Goal: Information Seeking & Learning: Learn about a topic

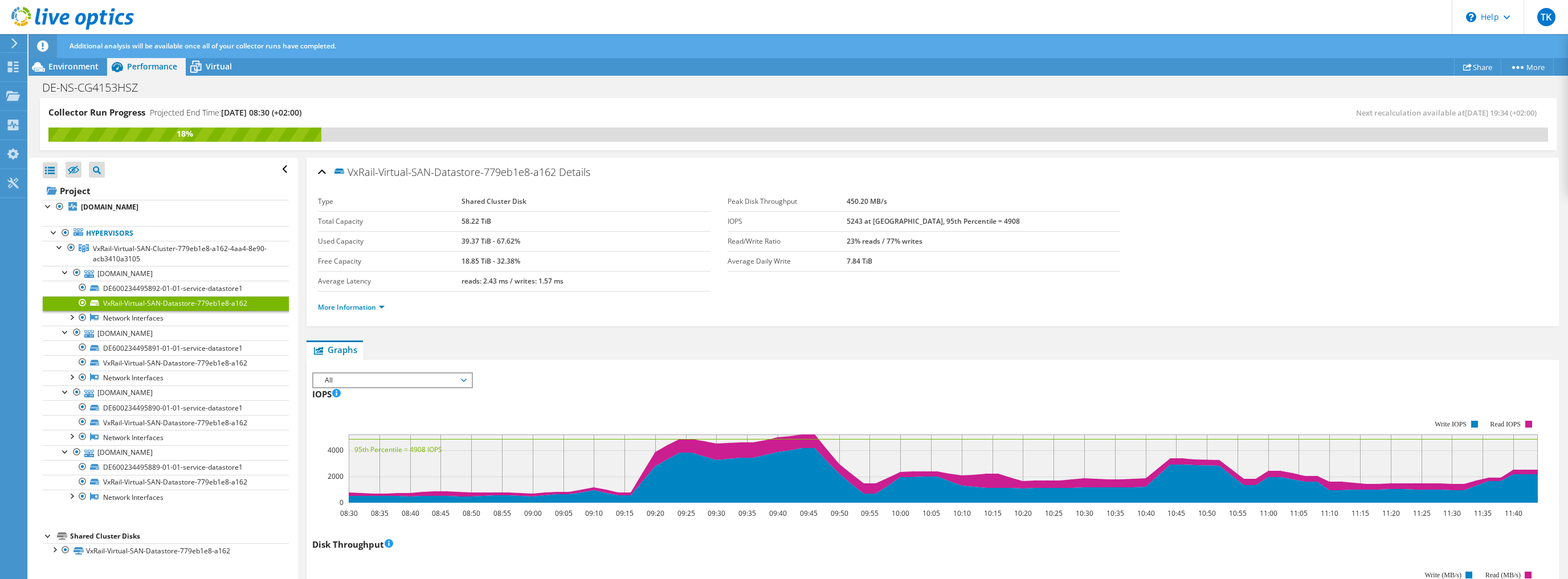
scroll to position [41, 0]
click at [83, 64] on span "Environment" at bounding box center [73, 66] width 50 height 11
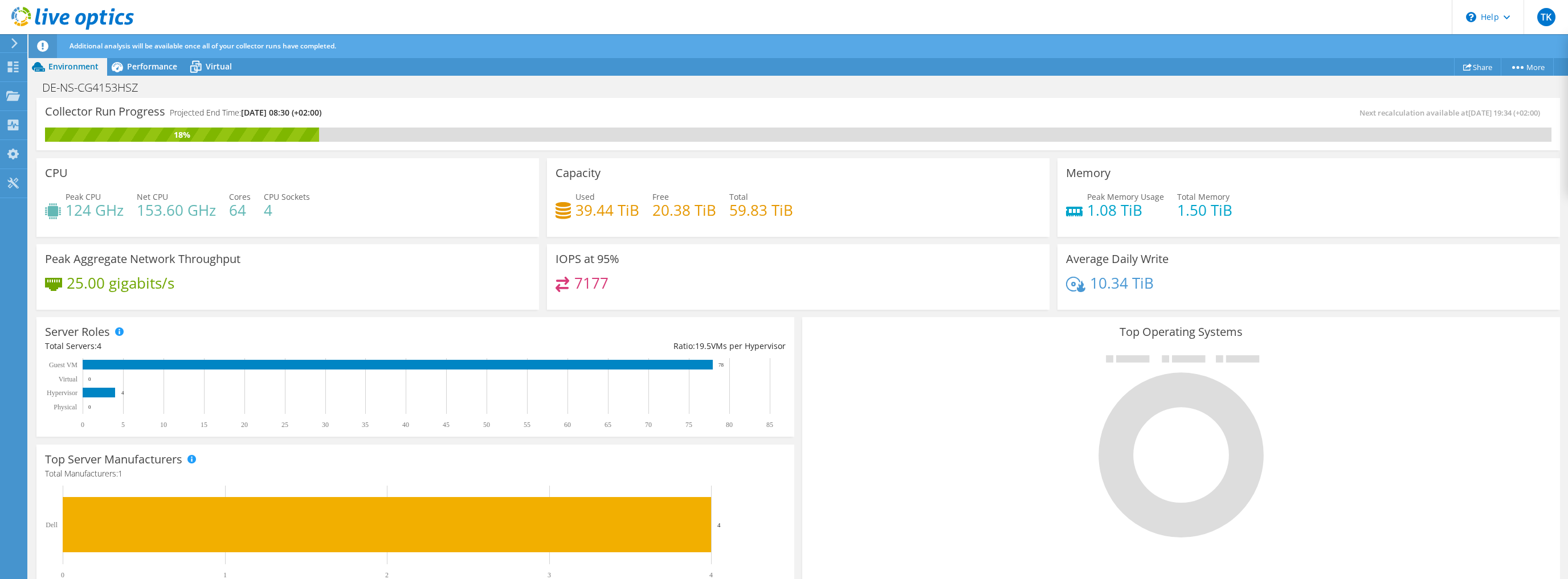
scroll to position [455, 0]
click at [893, 376] on div at bounding box center [1180, 445] width 741 height 192
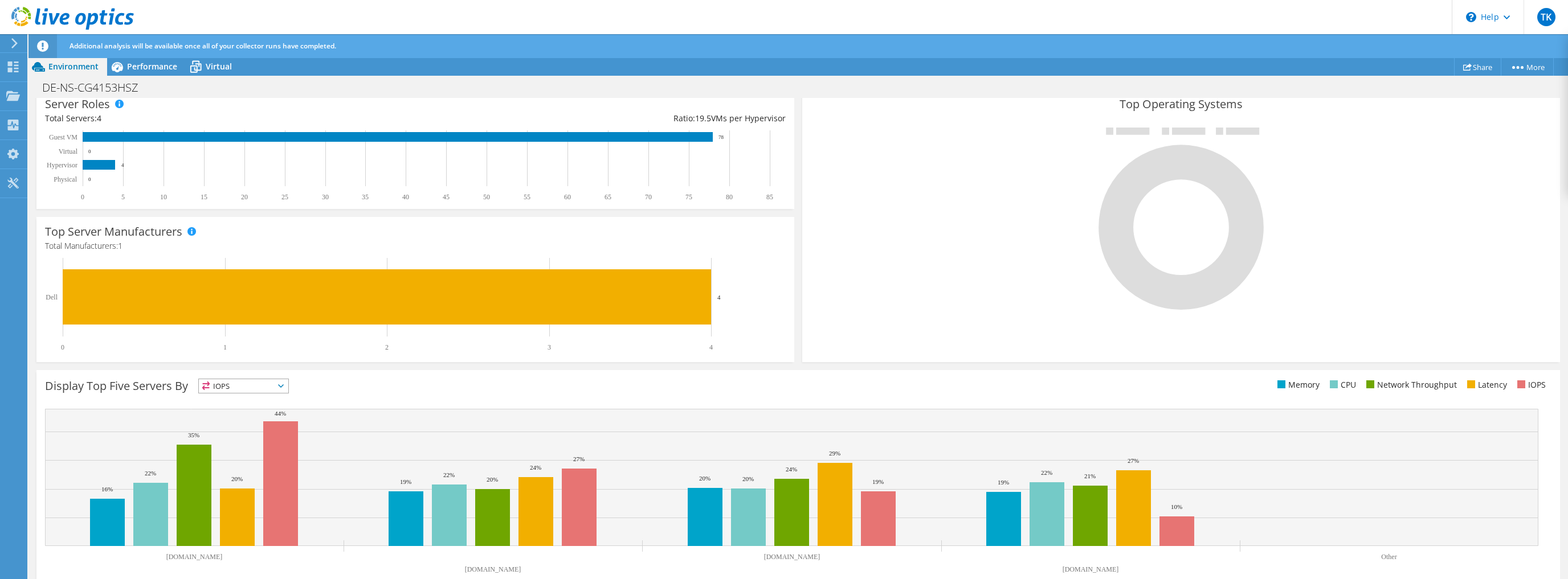
scroll to position [592, 0]
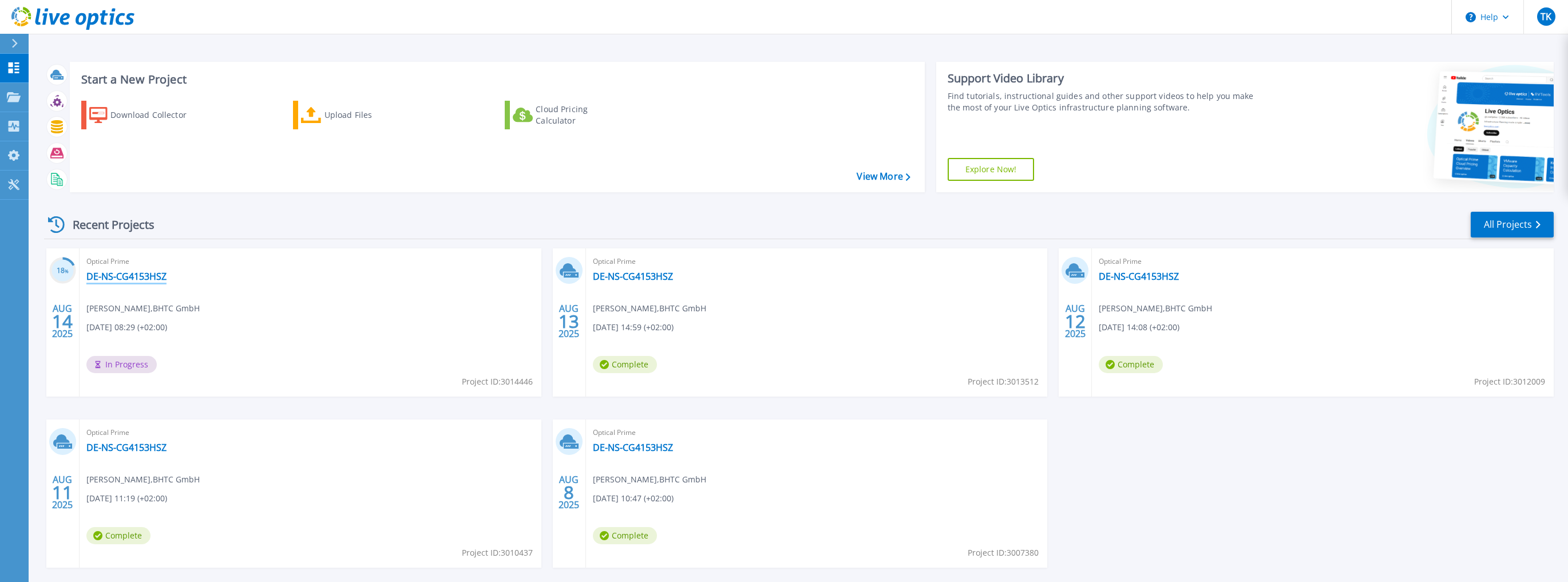
click at [132, 273] on link "DE-NS-CG4153HSZ" at bounding box center [126, 276] width 80 height 11
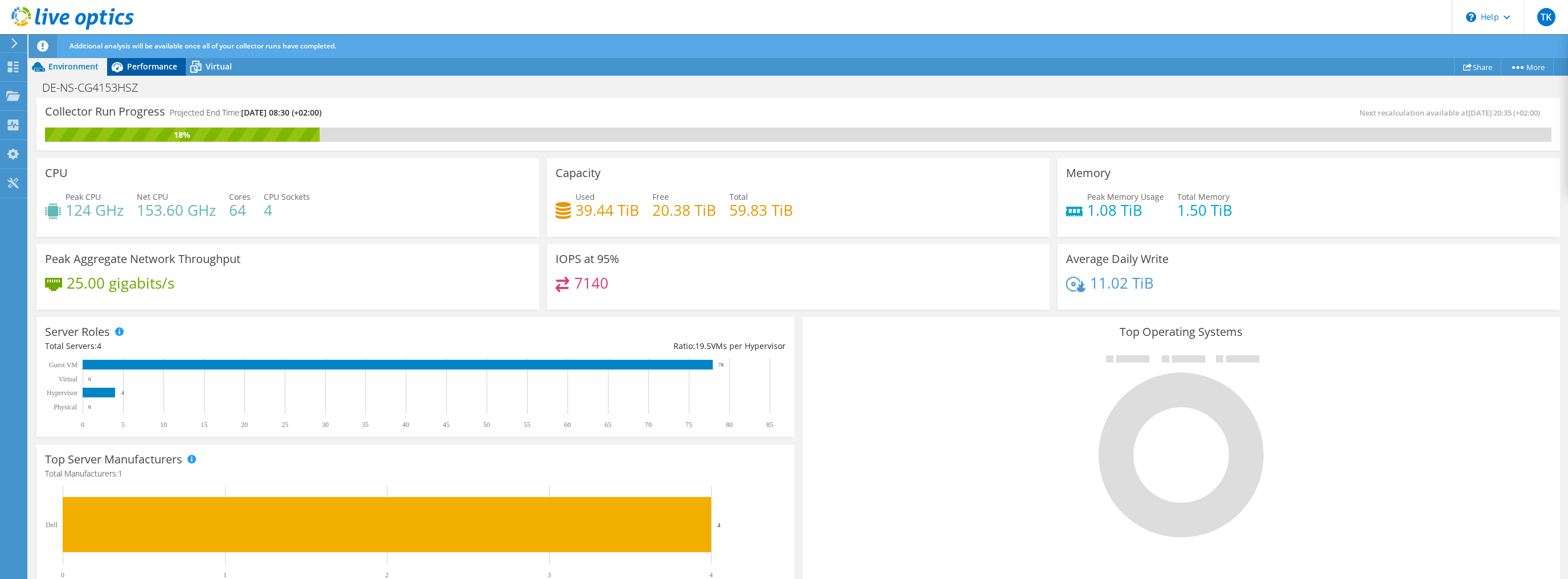
click at [149, 66] on span "Performance" at bounding box center [152, 66] width 50 height 11
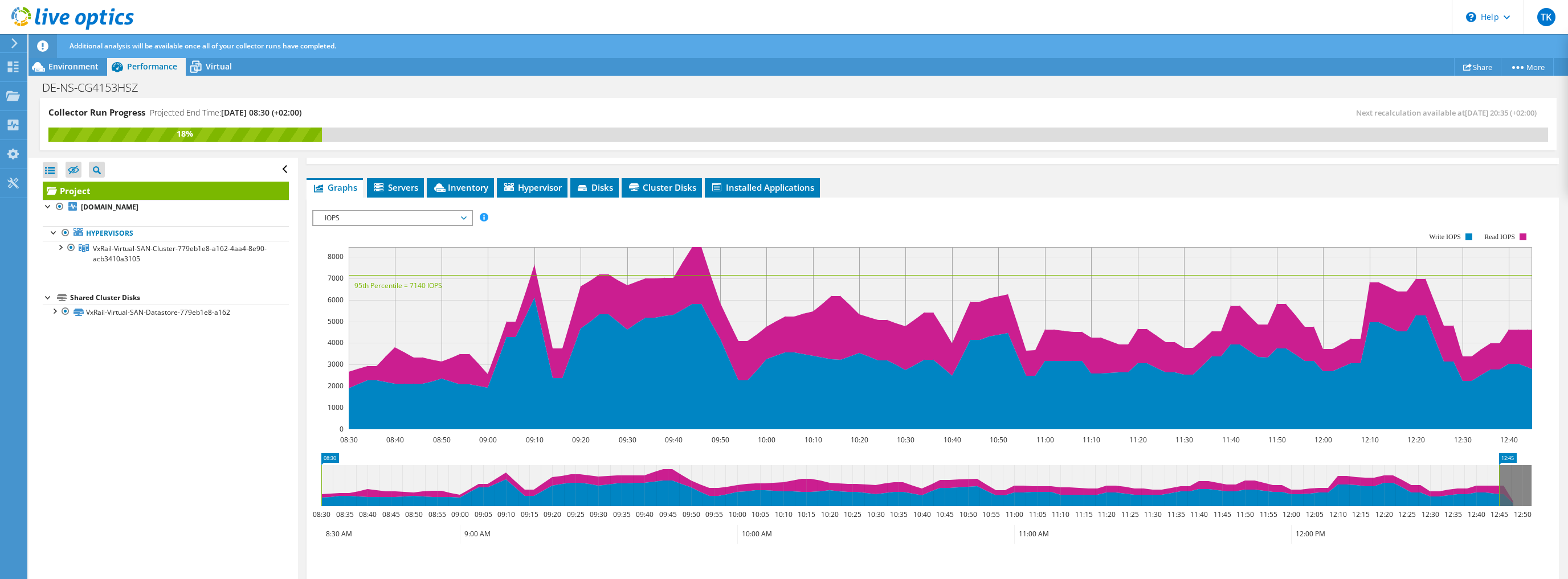
click at [447, 214] on span "IOPS" at bounding box center [392, 218] width 147 height 14
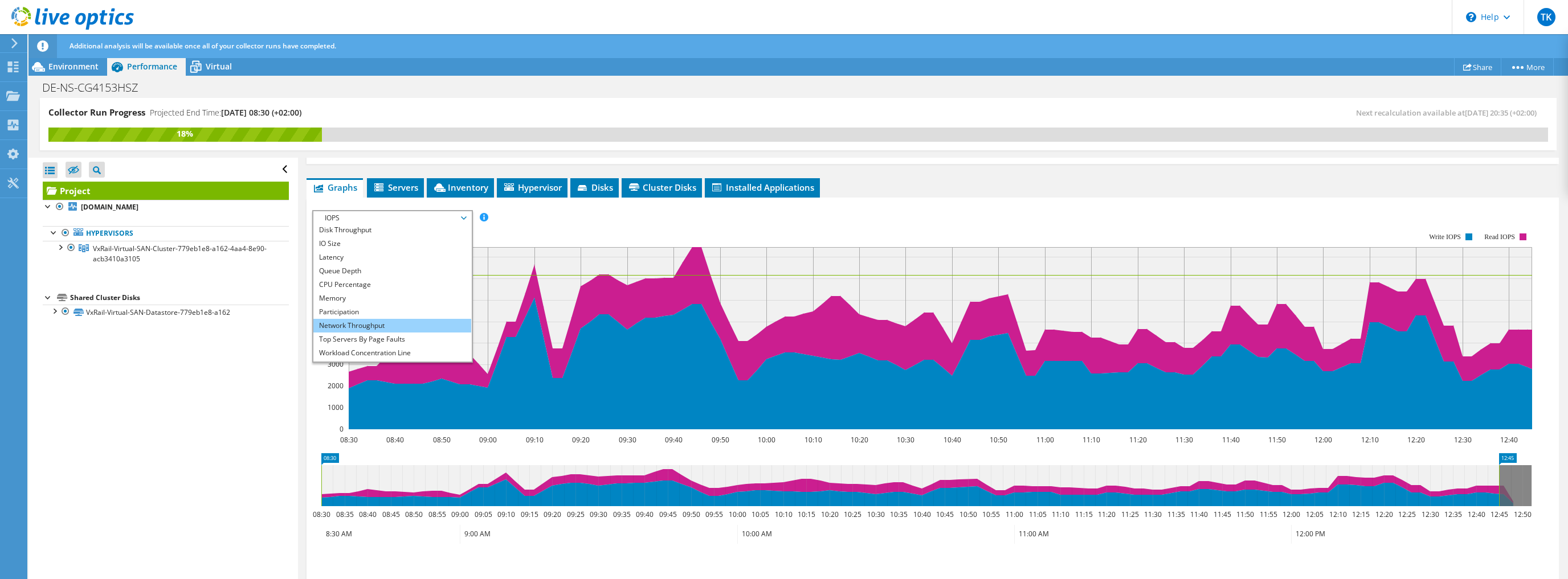
scroll to position [41, 0]
click at [344, 348] on li "All" at bounding box center [392, 355] width 158 height 14
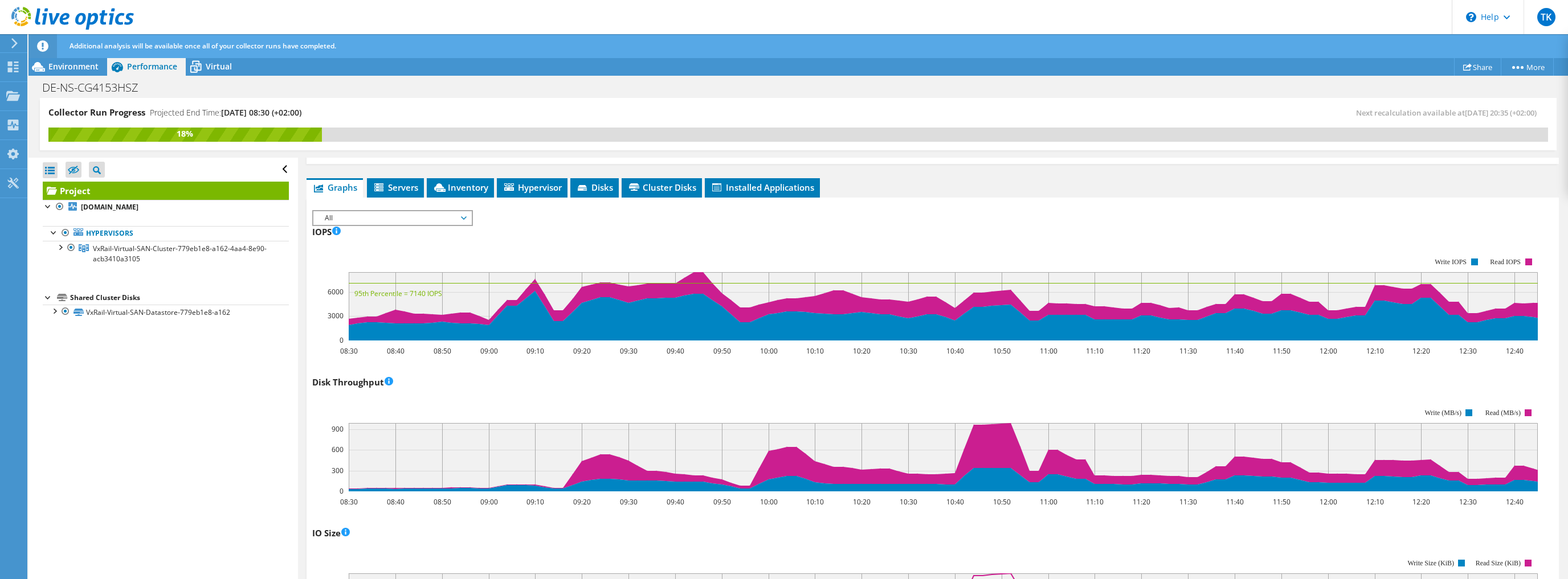
click at [874, 219] on div "IOPS Disk Throughput IO Size Latency Queue Depth CPU Percentage Memory Page Fau…" at bounding box center [933, 216] width 1241 height 12
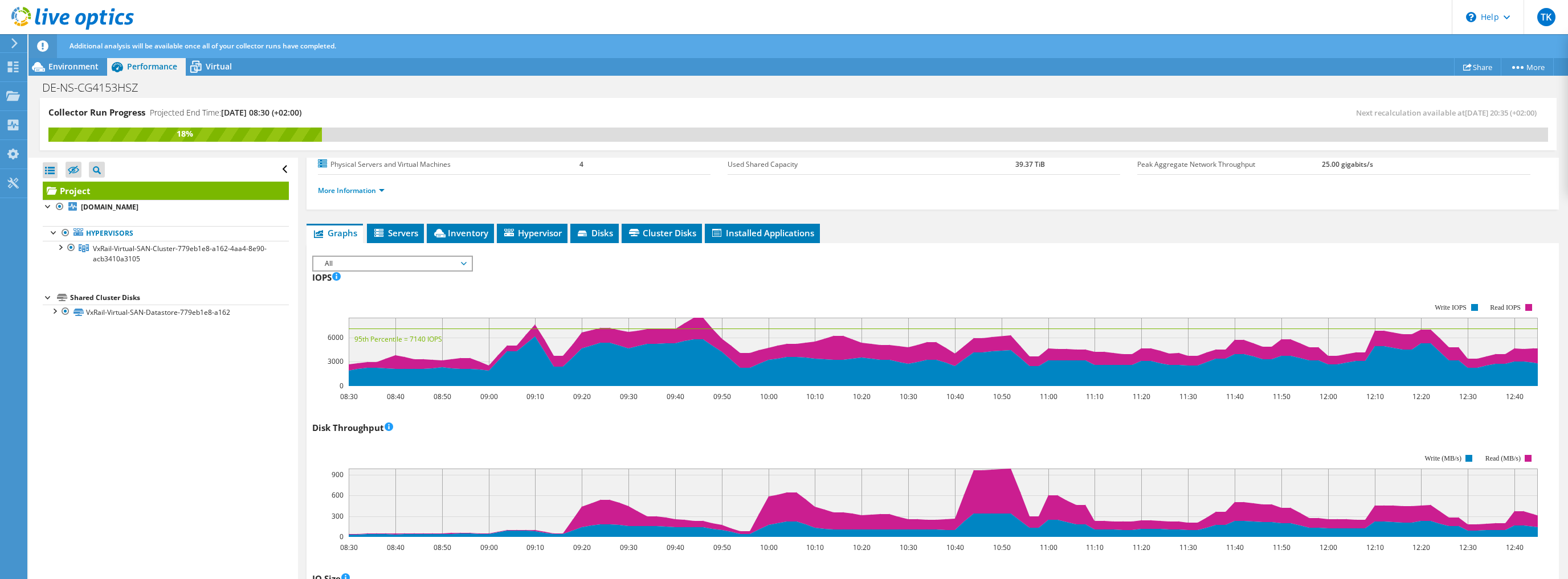
scroll to position [0, 0]
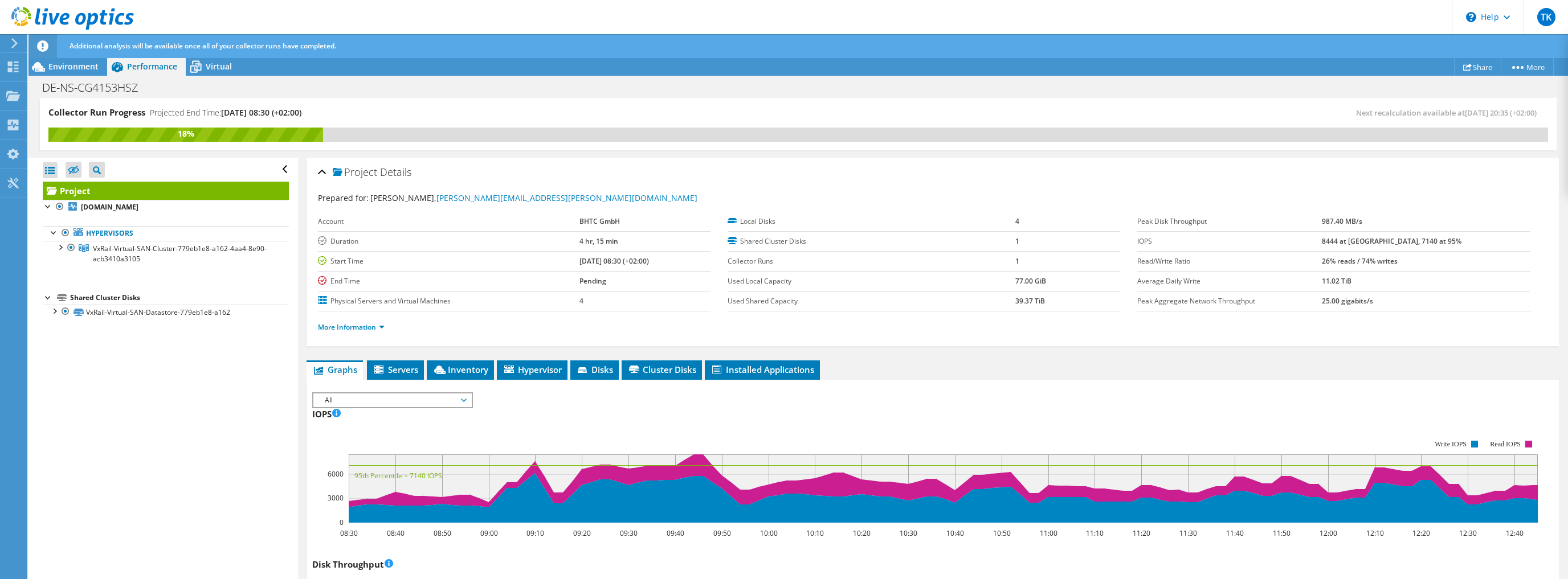
click at [655, 406] on div "IOPS 08:30 08:40 08:50 09:00 09:10 09:20 09:30 09:40 09:50 10:00 10:10 10:20 10…" at bounding box center [933, 472] width 1241 height 134
drag, startPoint x: 893, startPoint y: 476, endPoint x: 875, endPoint y: 308, distance: 169.0
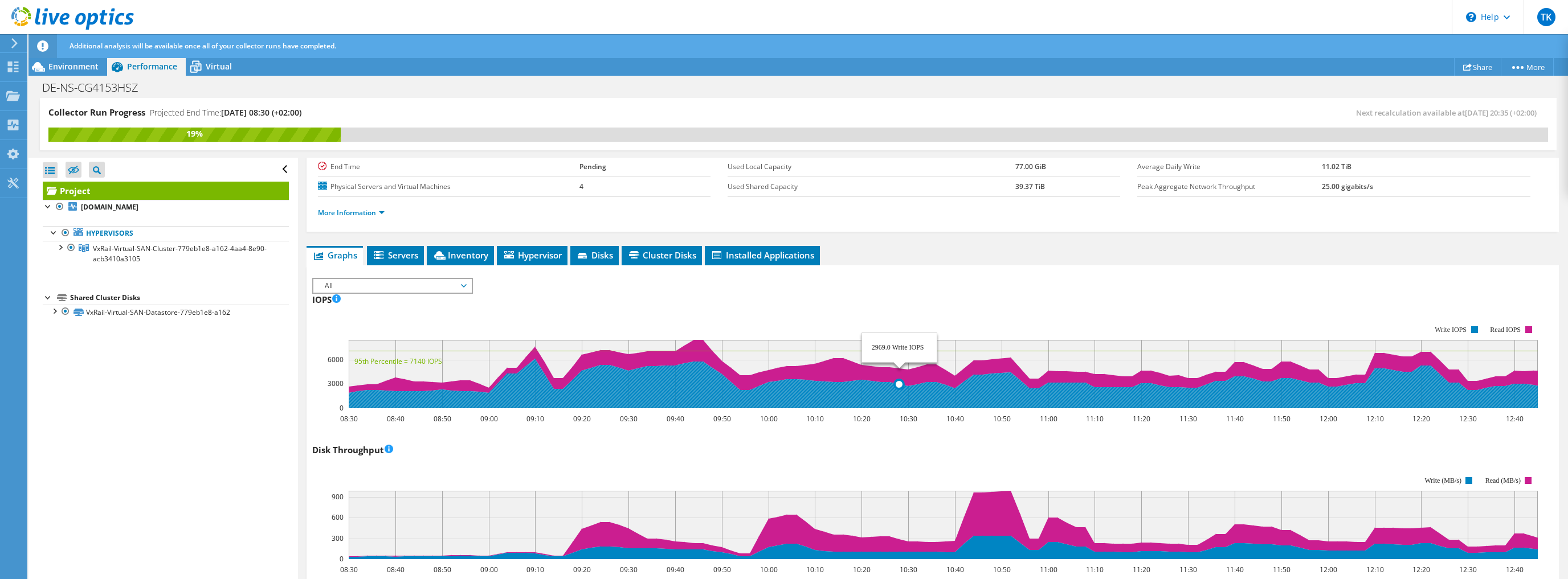
scroll to position [91, 0]
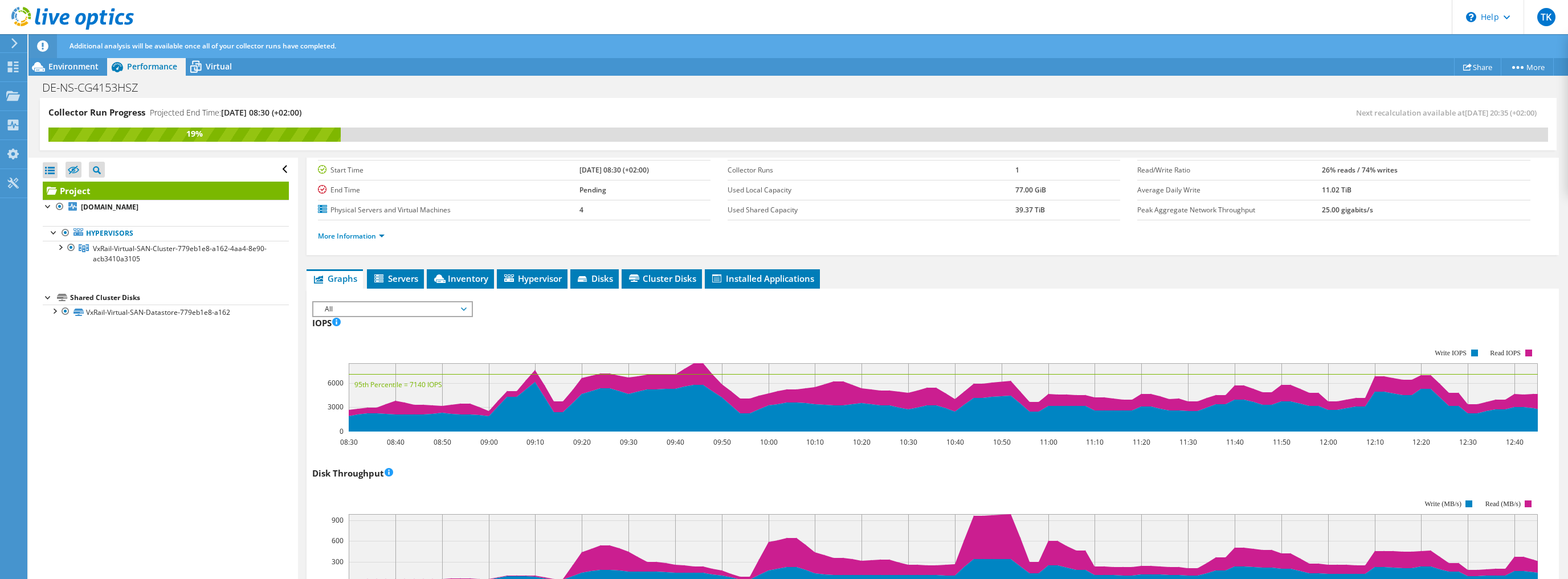
drag, startPoint x: 1042, startPoint y: 305, endPoint x: 1038, endPoint y: 337, distance: 32.2
click at [1042, 305] on div "IOPS Disk Throughput IO Size Latency Queue Depth CPU Percentage Memory Page Fau…" at bounding box center [933, 308] width 1241 height 12
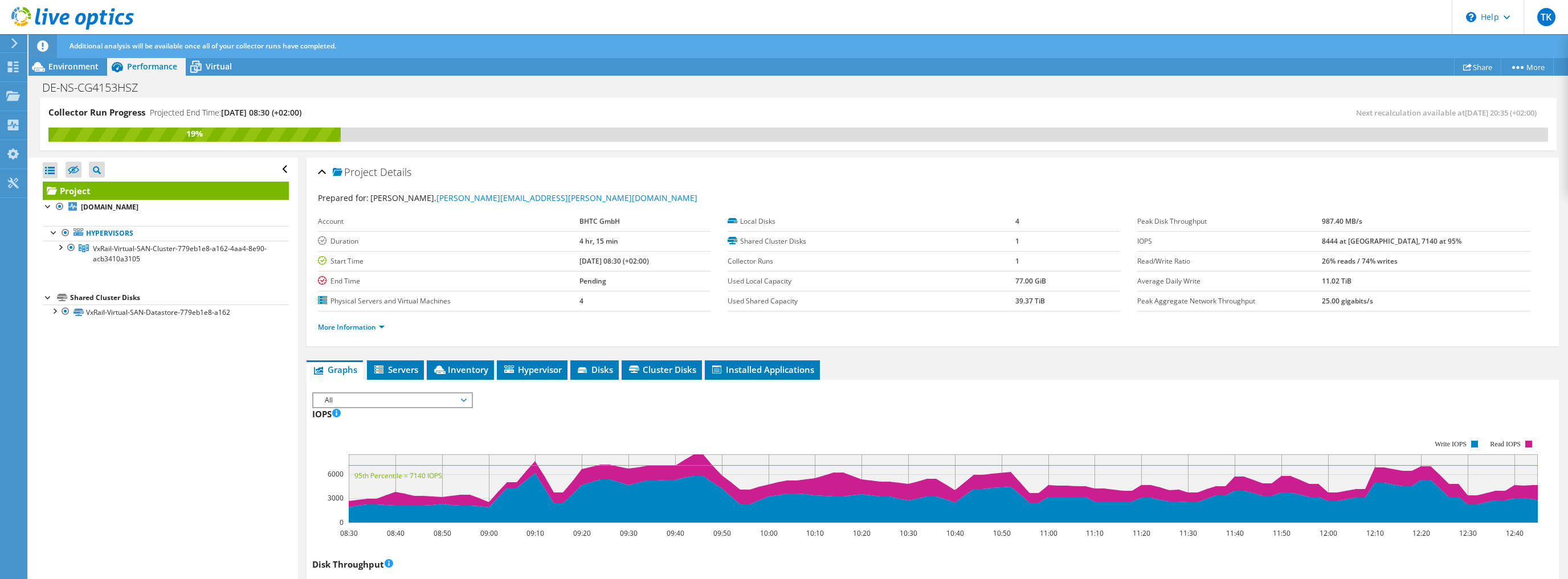
scroll to position [0, 0]
click at [70, 66] on span "Environment" at bounding box center [73, 66] width 50 height 11
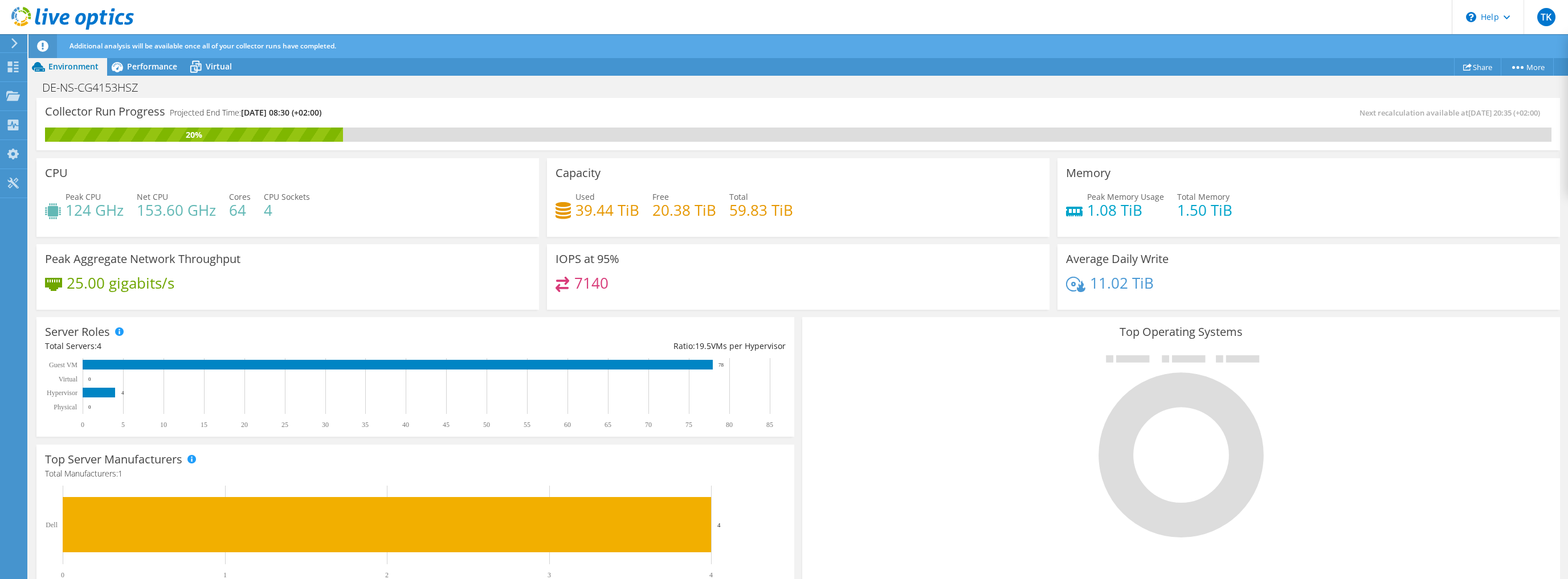
click at [1009, 260] on div "IOPS at 95% 7140" at bounding box center [798, 277] width 503 height 66
click at [137, 66] on span "Performance" at bounding box center [152, 66] width 50 height 11
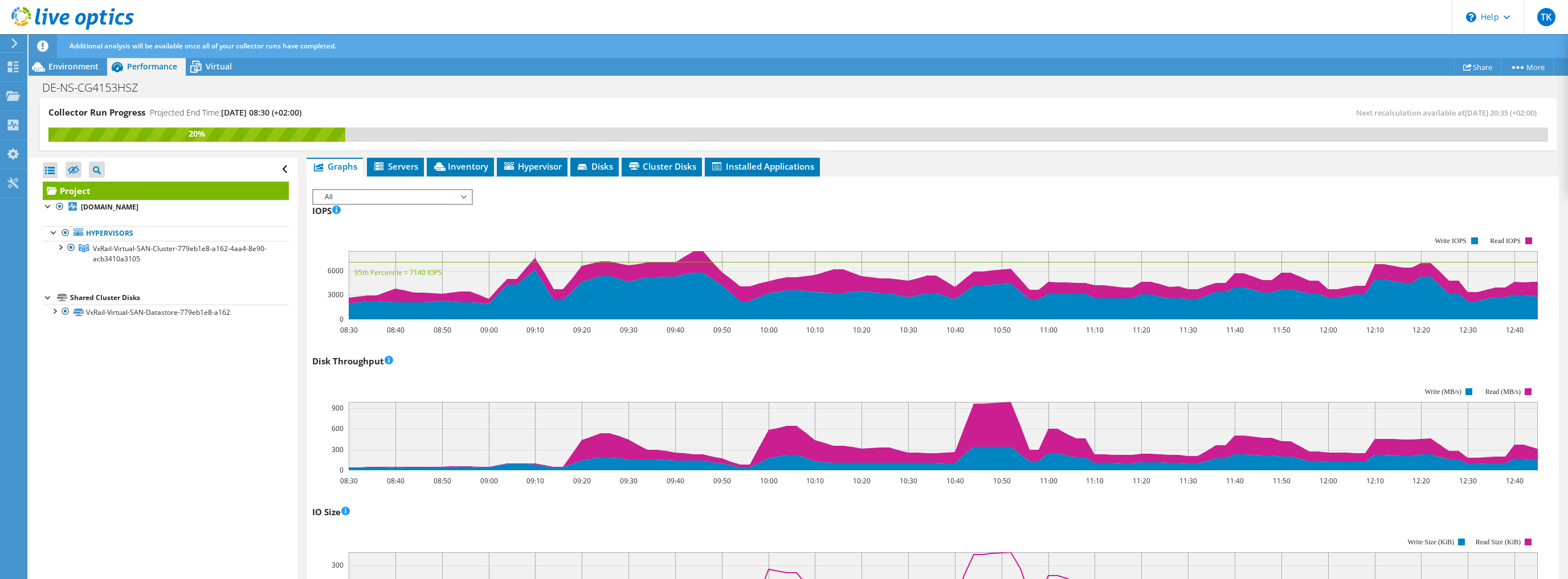
scroll to position [228, 0]
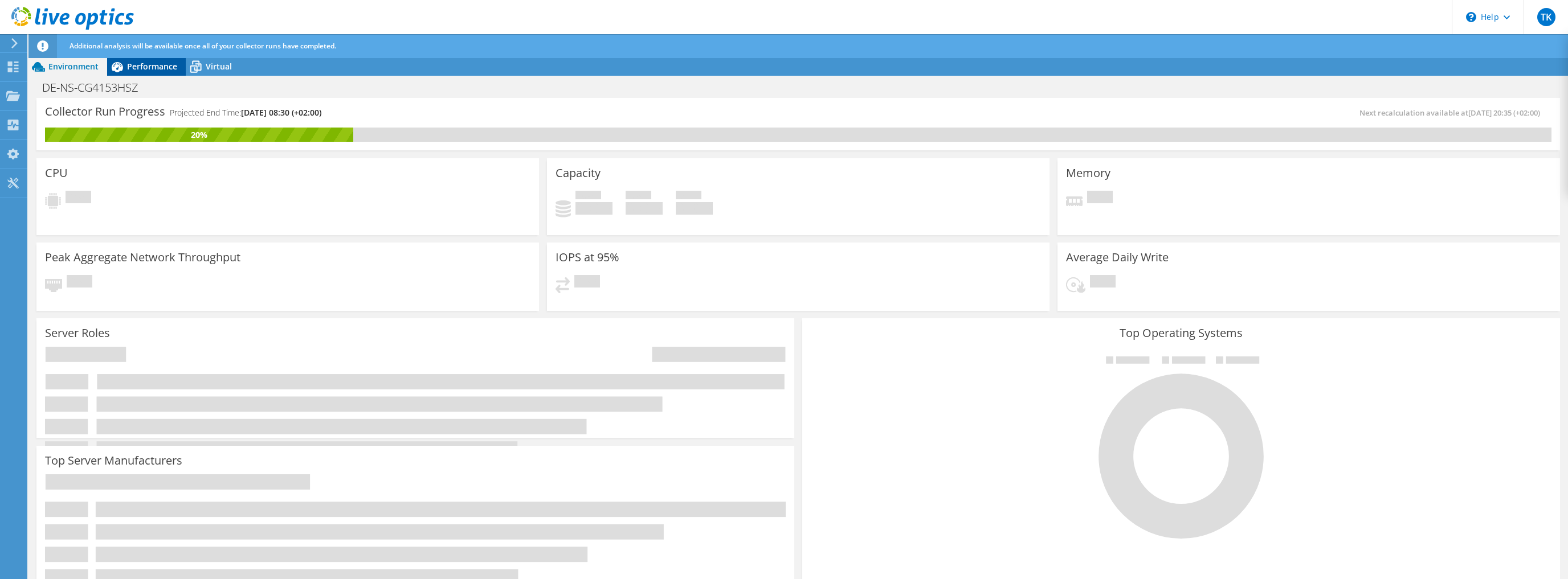
click at [155, 66] on span "Performance" at bounding box center [152, 66] width 50 height 11
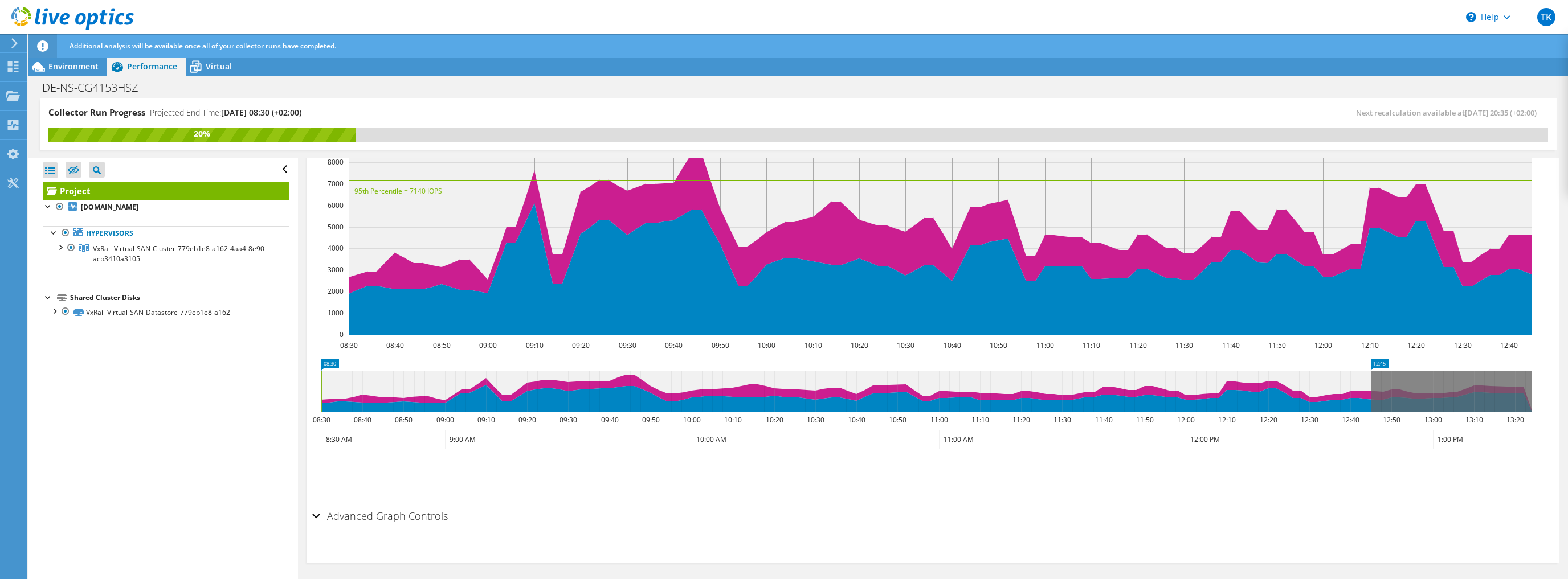
scroll to position [231, 0]
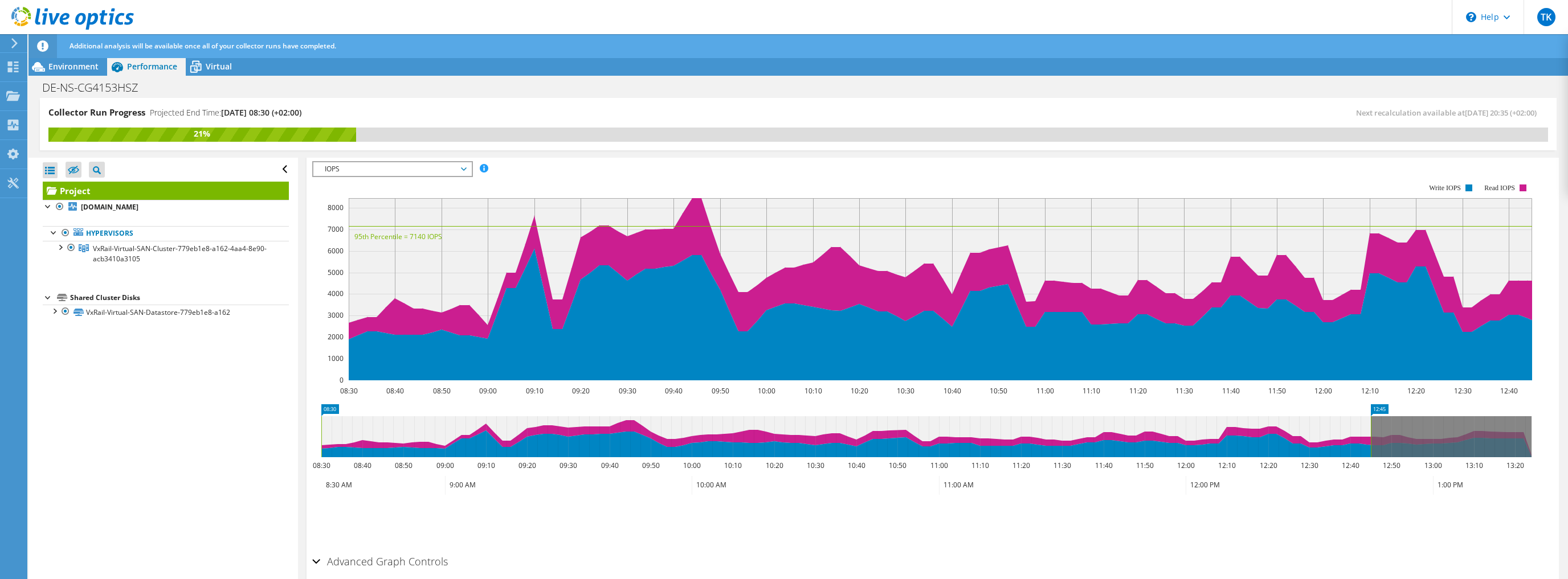
click at [456, 164] on span "IOPS" at bounding box center [392, 170] width 147 height 14
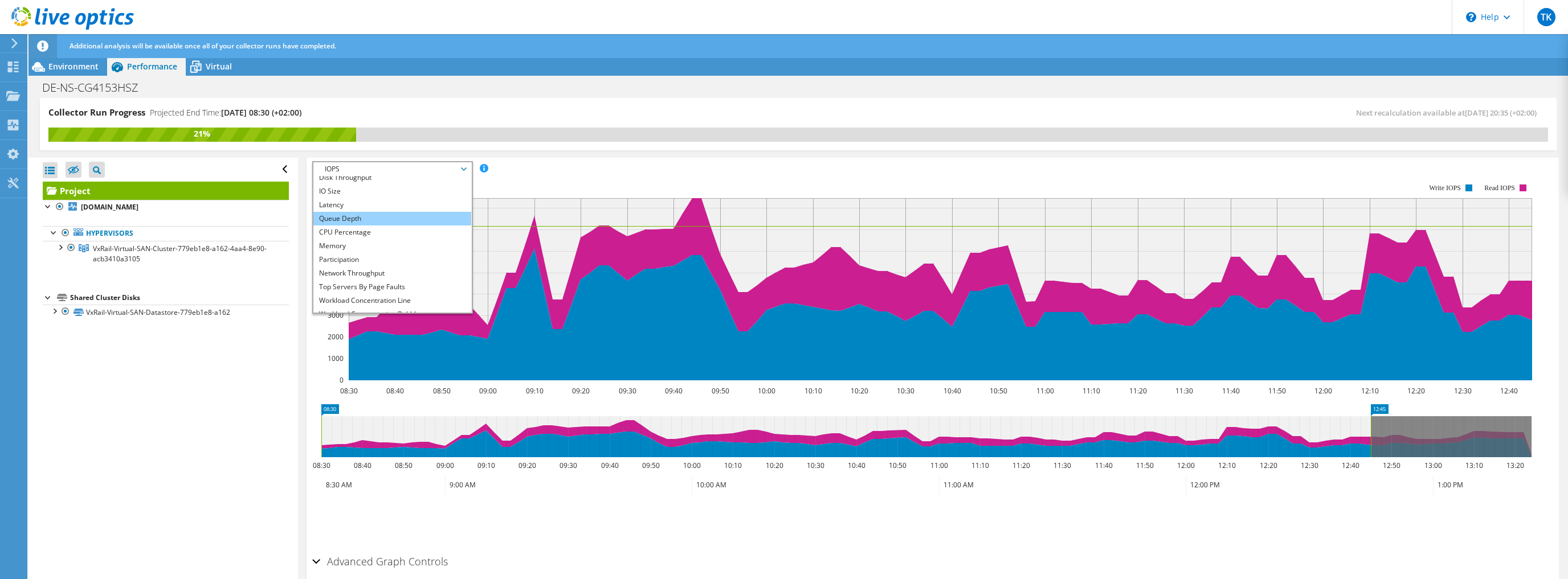
scroll to position [41, 0]
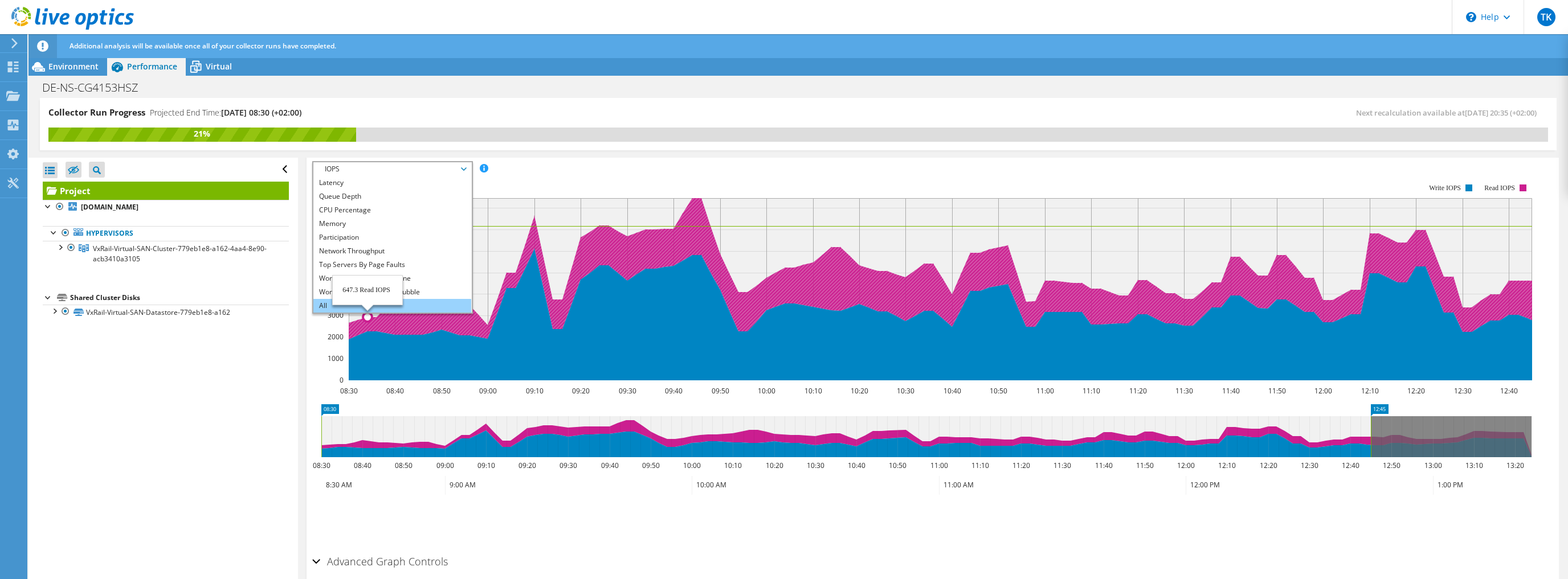
click at [442, 300] on li "All" at bounding box center [392, 306] width 158 height 14
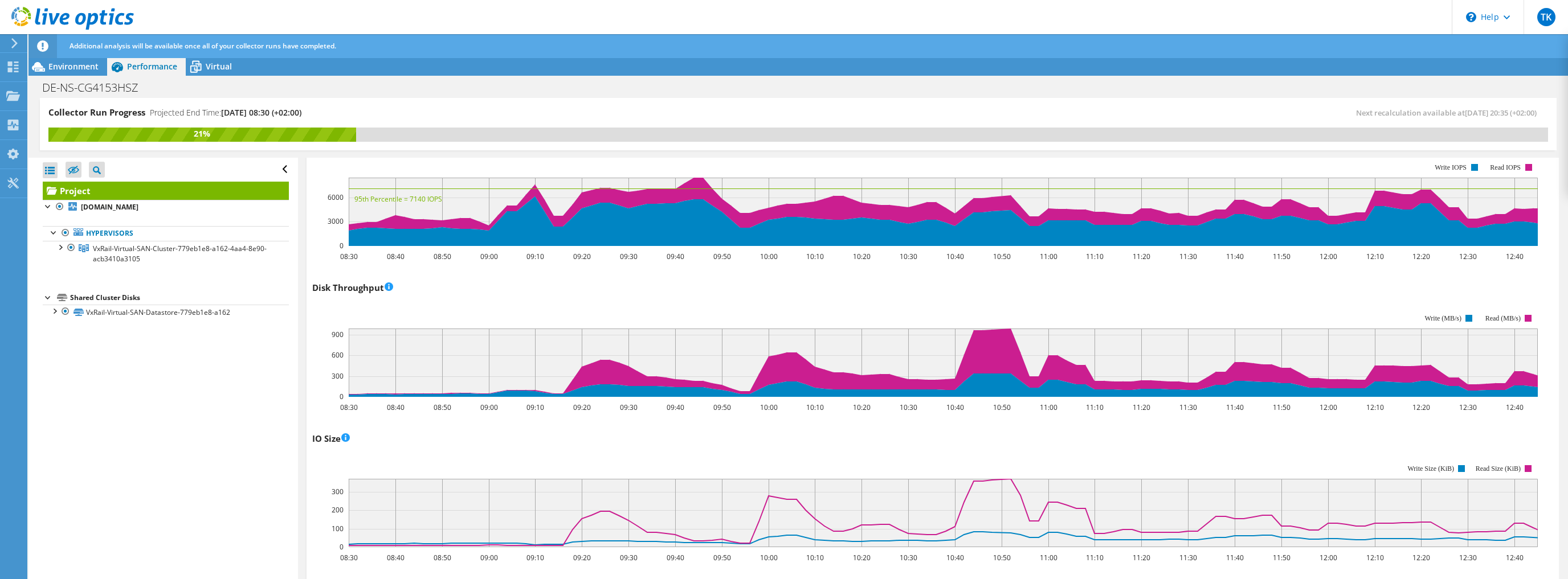
scroll to position [231, 0]
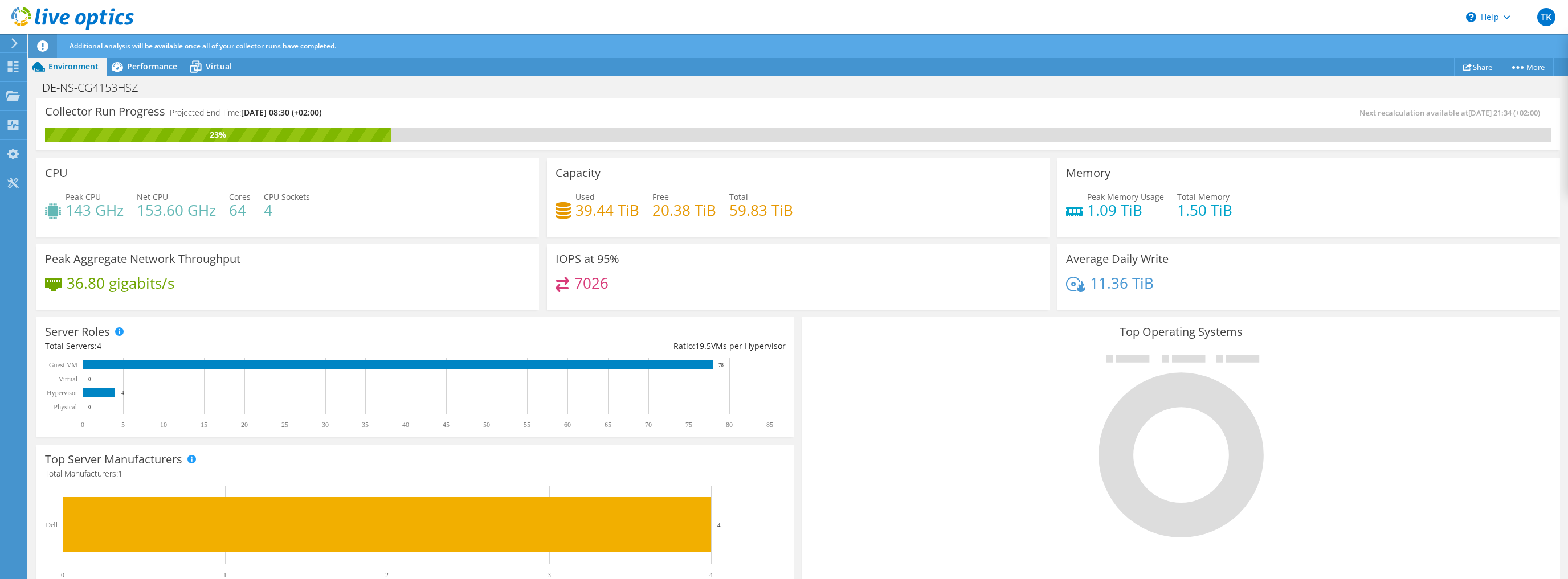
drag, startPoint x: 672, startPoint y: 209, endPoint x: 581, endPoint y: 226, distance: 92.6
click at [576, 205] on h4 "39.44 TiB" at bounding box center [607, 210] width 64 height 12
click at [581, 226] on div "Used 39.44 TiB Free 20.38 TiB Total 59.83 TiB" at bounding box center [798, 209] width 485 height 37
drag, startPoint x: 574, startPoint y: 195, endPoint x: 791, endPoint y: 214, distance: 217.8
click at [791, 214] on div "Used 39.44 TiB Free 20.38 TiB Total 59.83 TiB" at bounding box center [798, 209] width 485 height 37
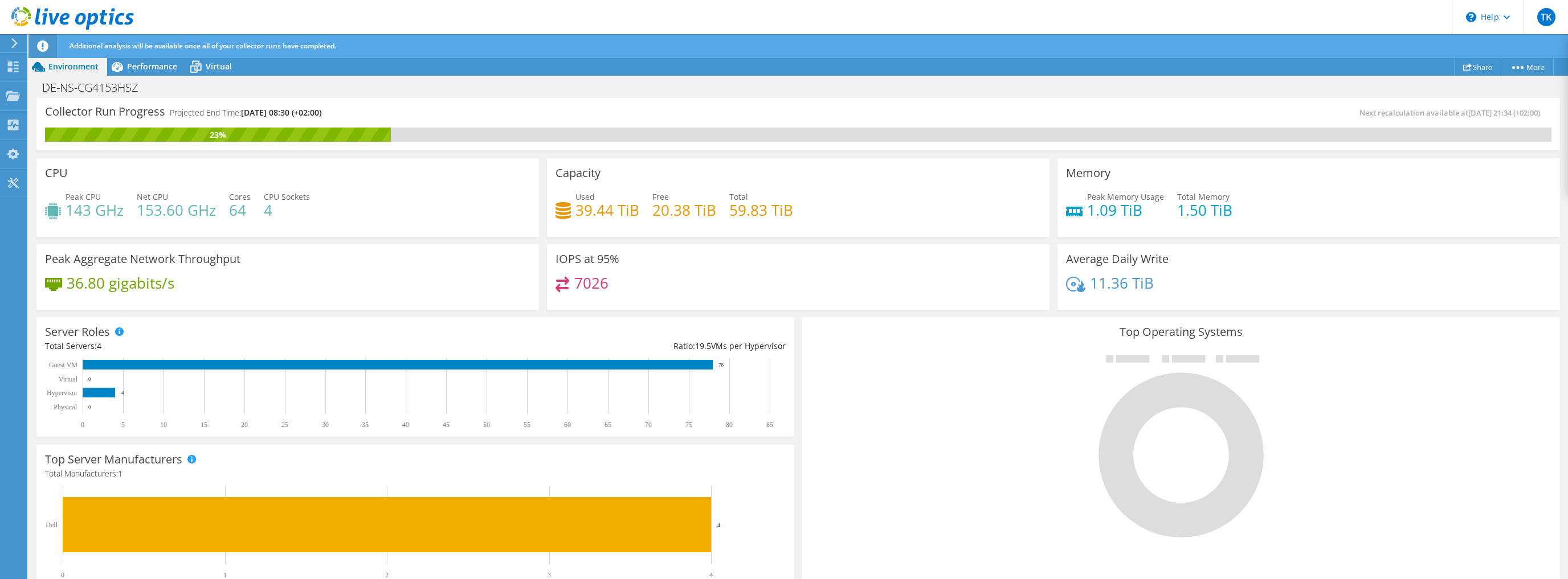
click at [791, 214] on div "Used 39.44 TiB Free 20.38 TiB Total 59.83 TiB" at bounding box center [798, 209] width 485 height 37
drag, startPoint x: 791, startPoint y: 214, endPoint x: 572, endPoint y: 195, distance: 219.8
click at [572, 195] on div "Used 39.44 TiB Free 20.38 TiB Total 59.83 TiB" at bounding box center [798, 209] width 485 height 37
click at [549, 199] on div "Capacity Used 39.44 TiB Free 20.38 TiB Total 59.83 TiB" at bounding box center [798, 197] width 503 height 78
drag, startPoint x: 574, startPoint y: 197, endPoint x: 790, endPoint y: 205, distance: 216.1
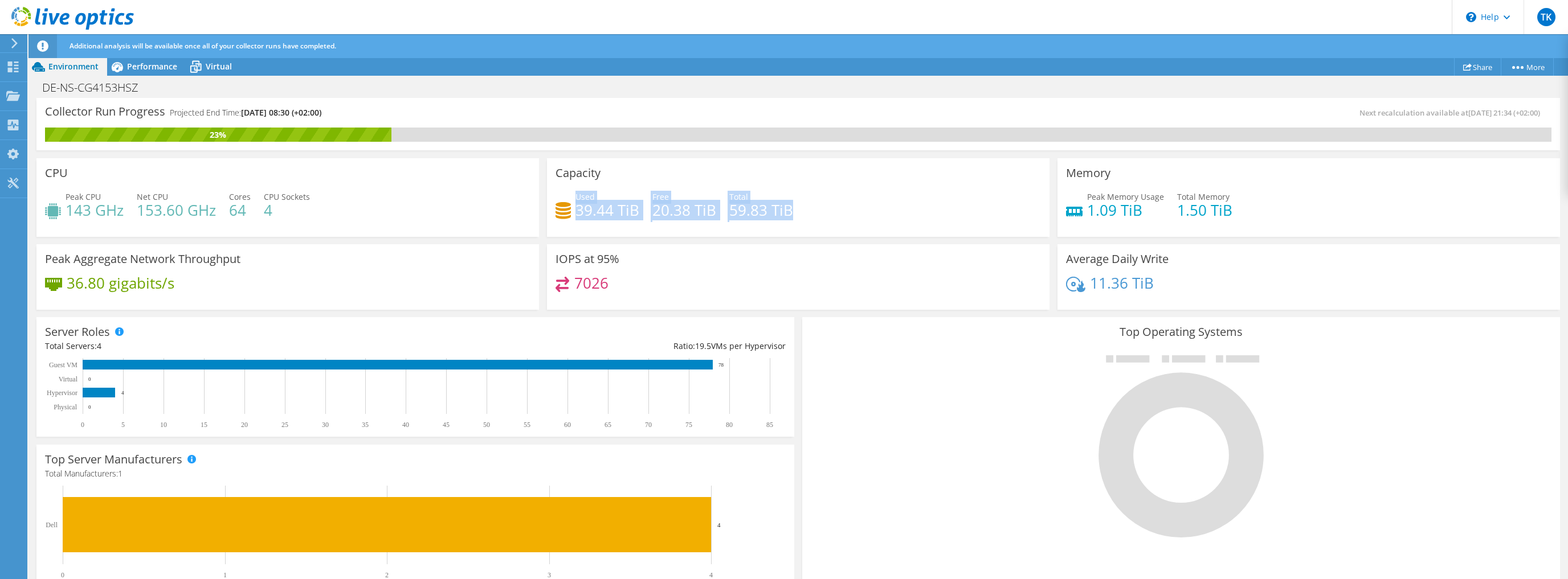
click at [790, 205] on div "Used 39.44 TiB Free 20.38 TiB Total 59.83 TiB" at bounding box center [798, 209] width 485 height 37
click at [807, 213] on div "Used 39.44 TiB Free 20.38 TiB Total 59.83 TiB" at bounding box center [798, 209] width 485 height 37
drag, startPoint x: 606, startPoint y: 281, endPoint x: 544, endPoint y: 252, distance: 68.4
click at [547, 252] on div "IOPS at 95% 7026" at bounding box center [798, 277] width 503 height 66
click at [661, 269] on div "IOPS at 95% 7026" at bounding box center [798, 277] width 503 height 66
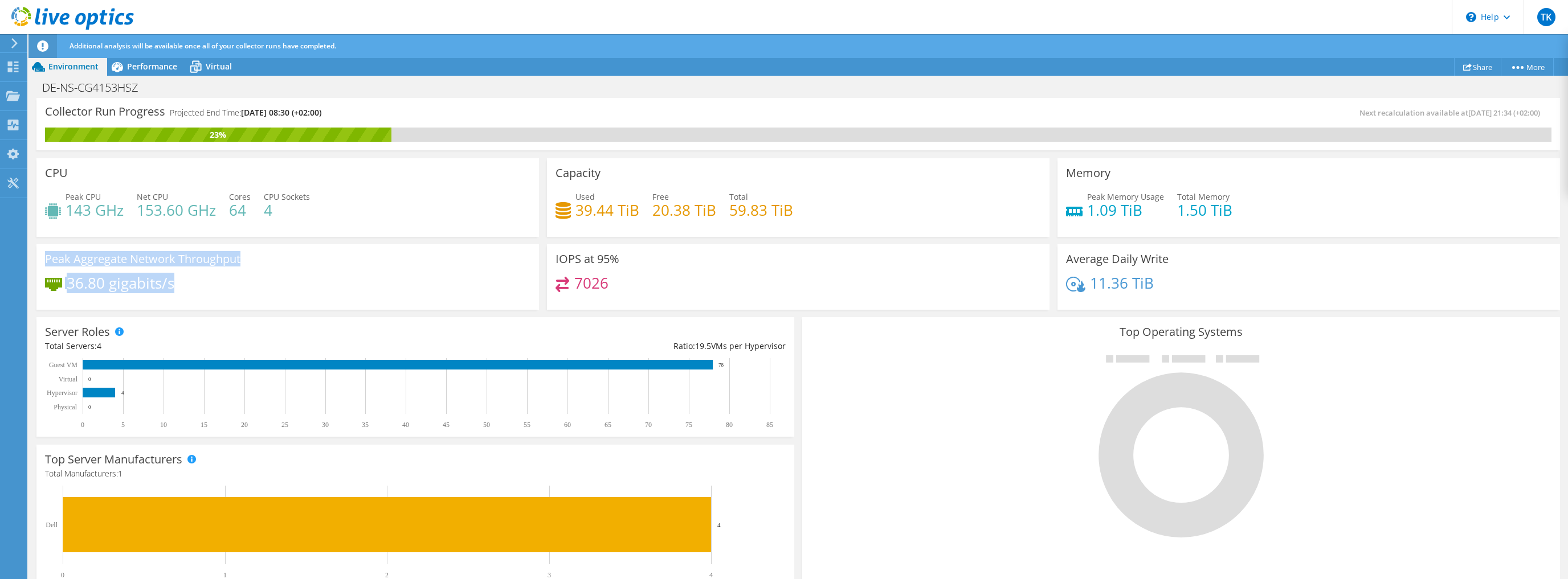
drag, startPoint x: 46, startPoint y: 258, endPoint x: 199, endPoint y: 281, distance: 154.7
click at [199, 281] on div "Peak Aggregate Network Throughput 36.80 gigabits/s" at bounding box center [287, 277] width 503 height 66
click at [199, 281] on div "36.80 gigabits/s" at bounding box center [287, 288] width 485 height 24
click at [153, 62] on span "Performance" at bounding box center [152, 66] width 50 height 11
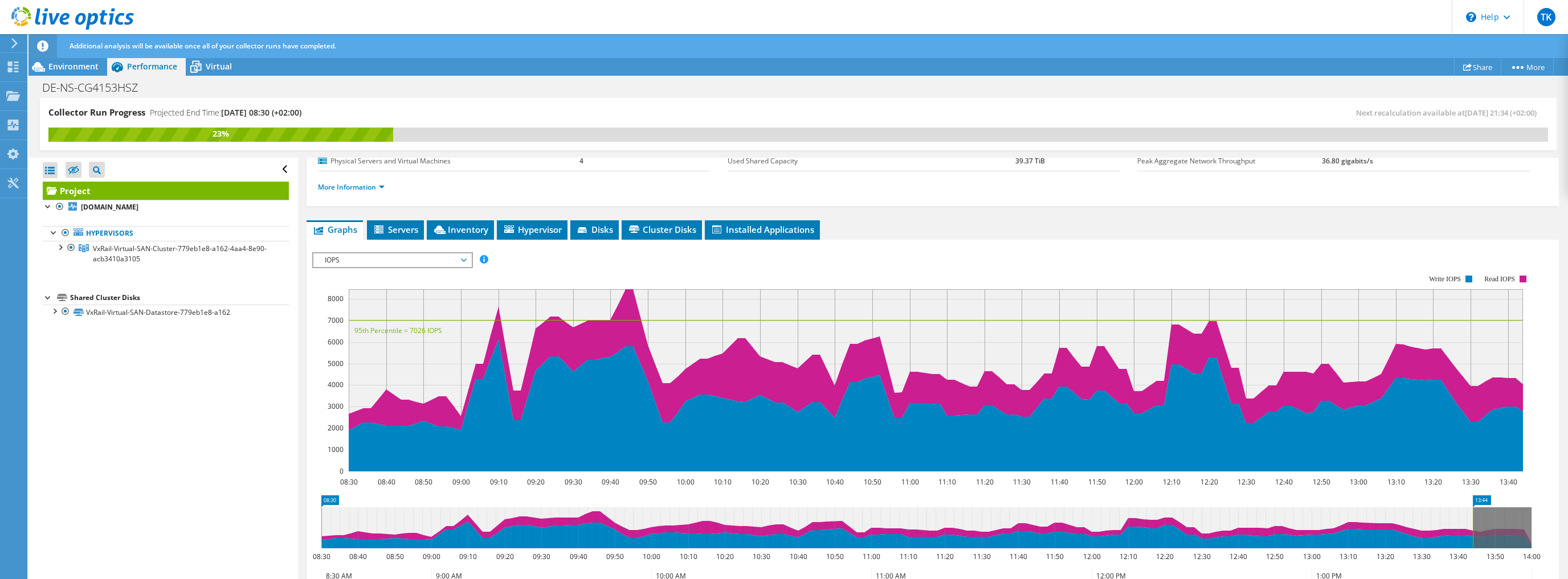
scroll to position [95, 0]
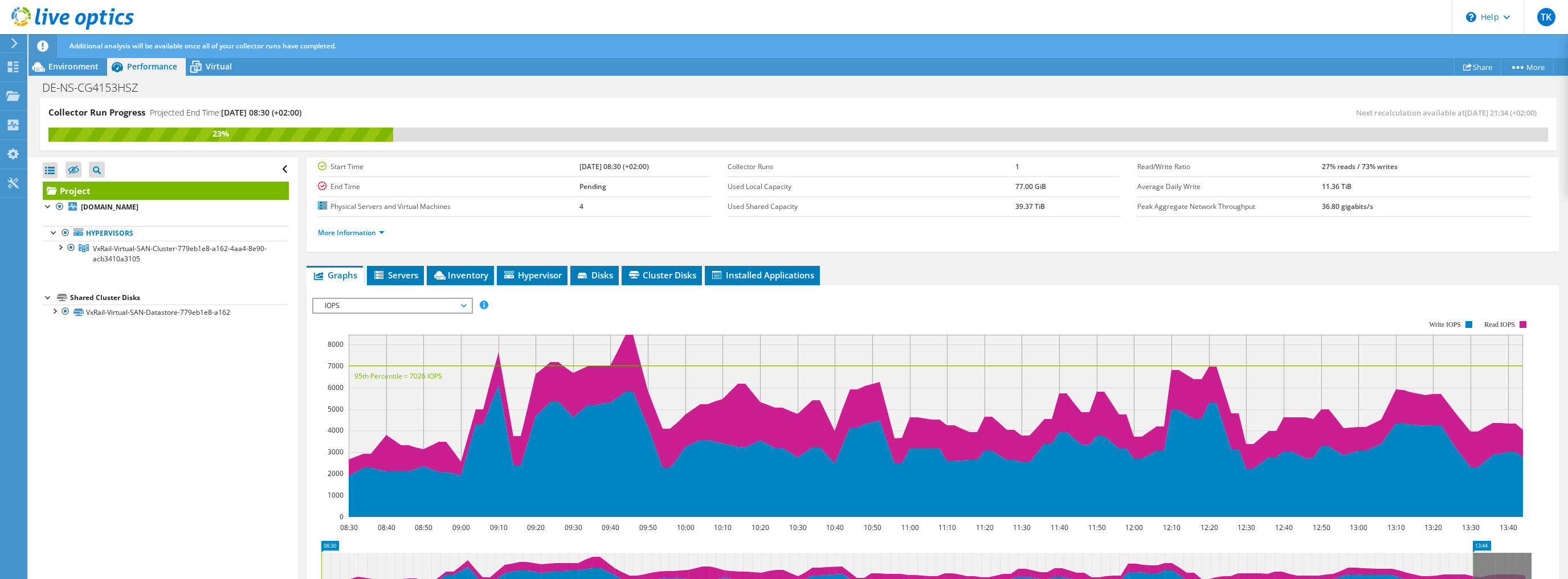
click at [444, 303] on span "IOPS" at bounding box center [392, 306] width 147 height 14
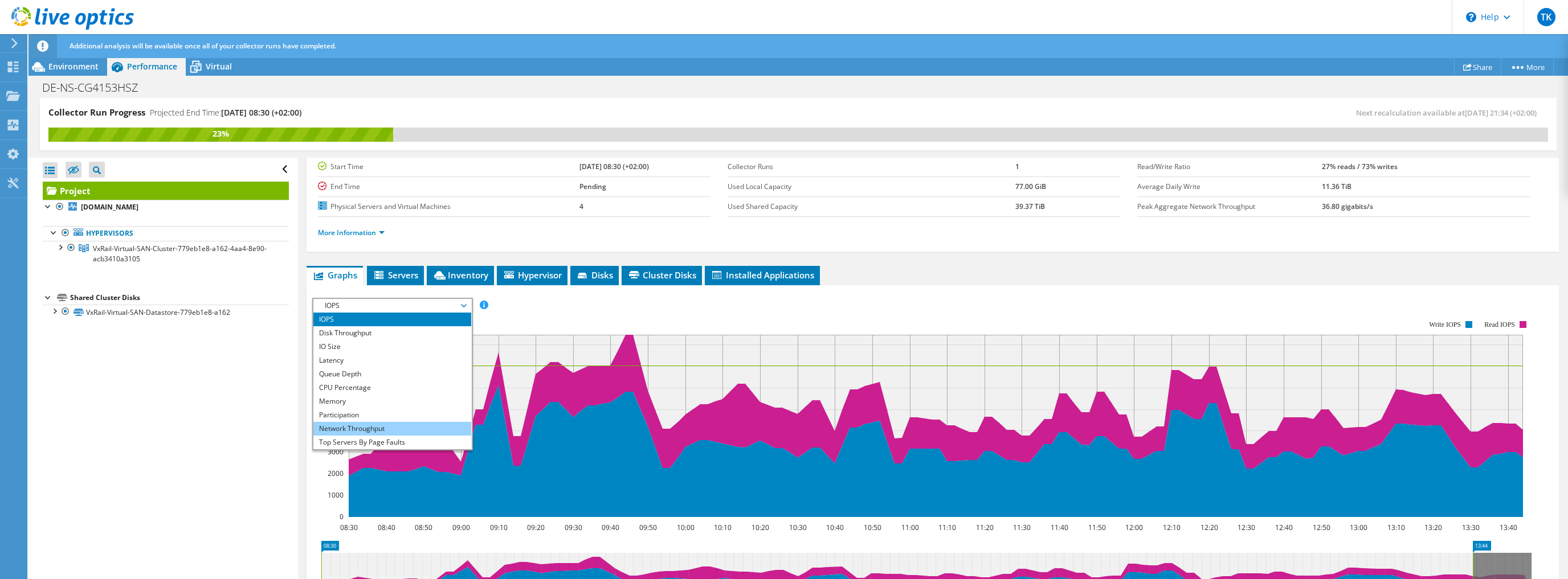
scroll to position [41, 0]
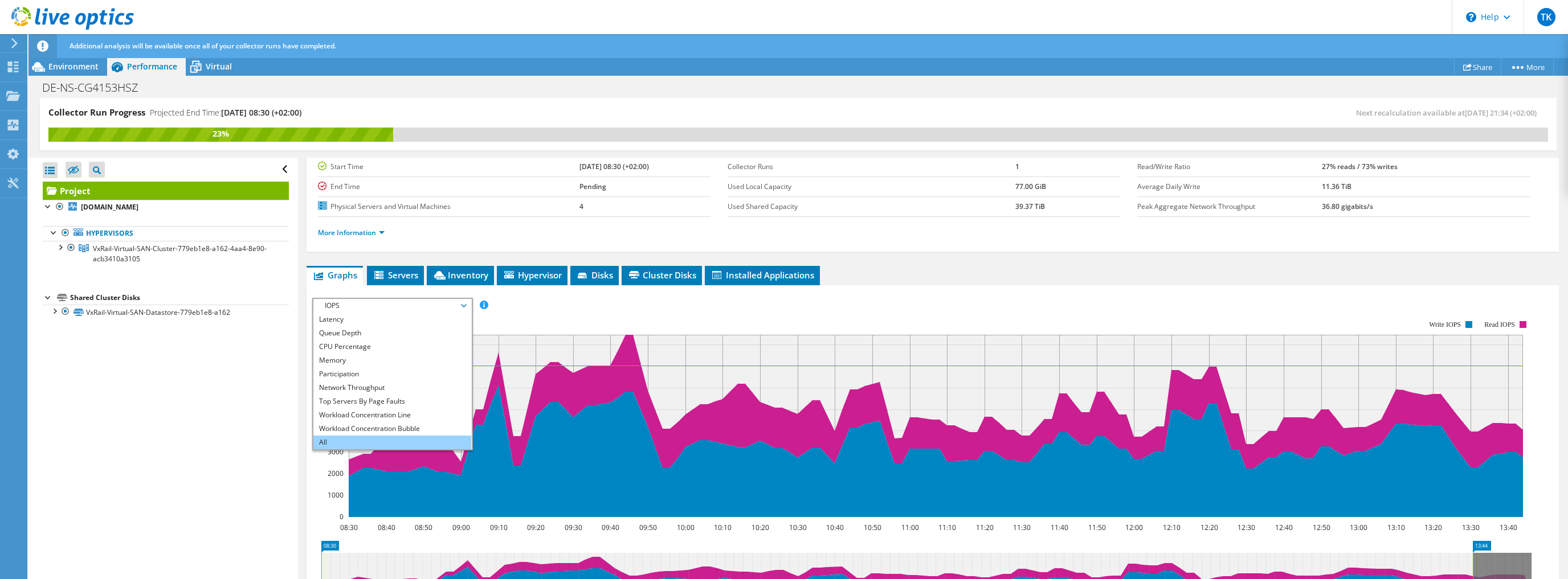
click at [330, 439] on li "All" at bounding box center [392, 443] width 158 height 14
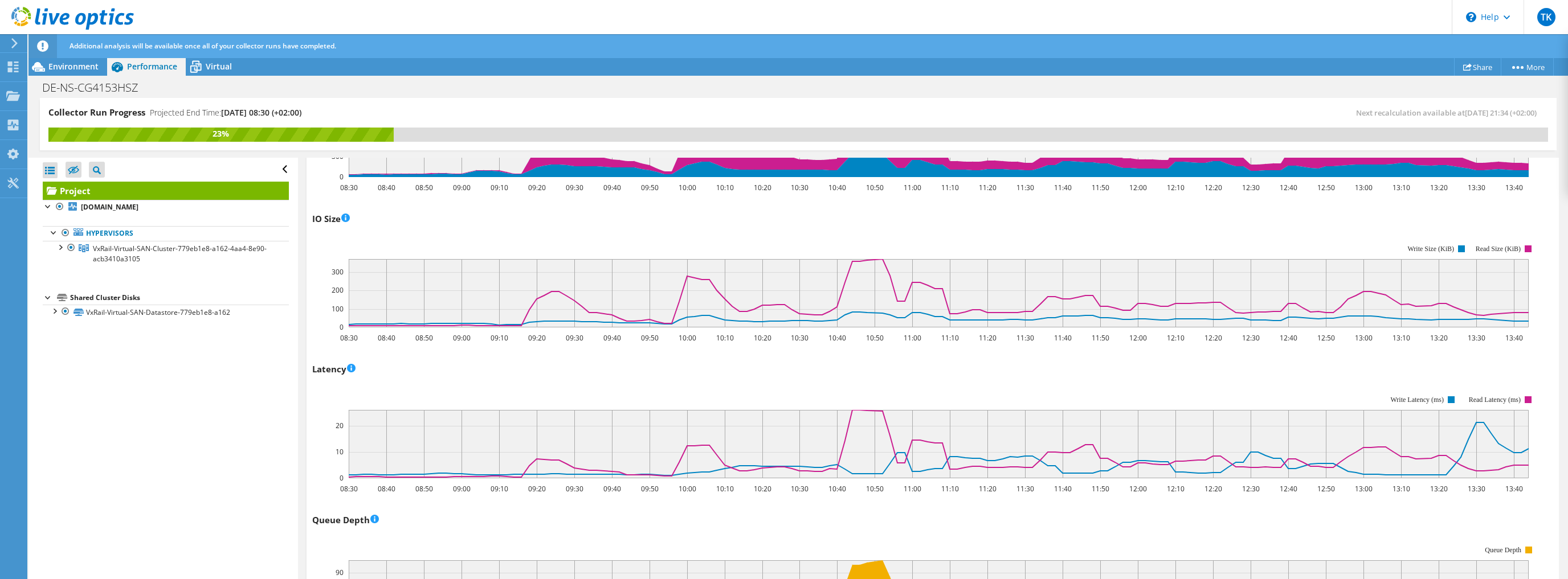
scroll to position [0, 0]
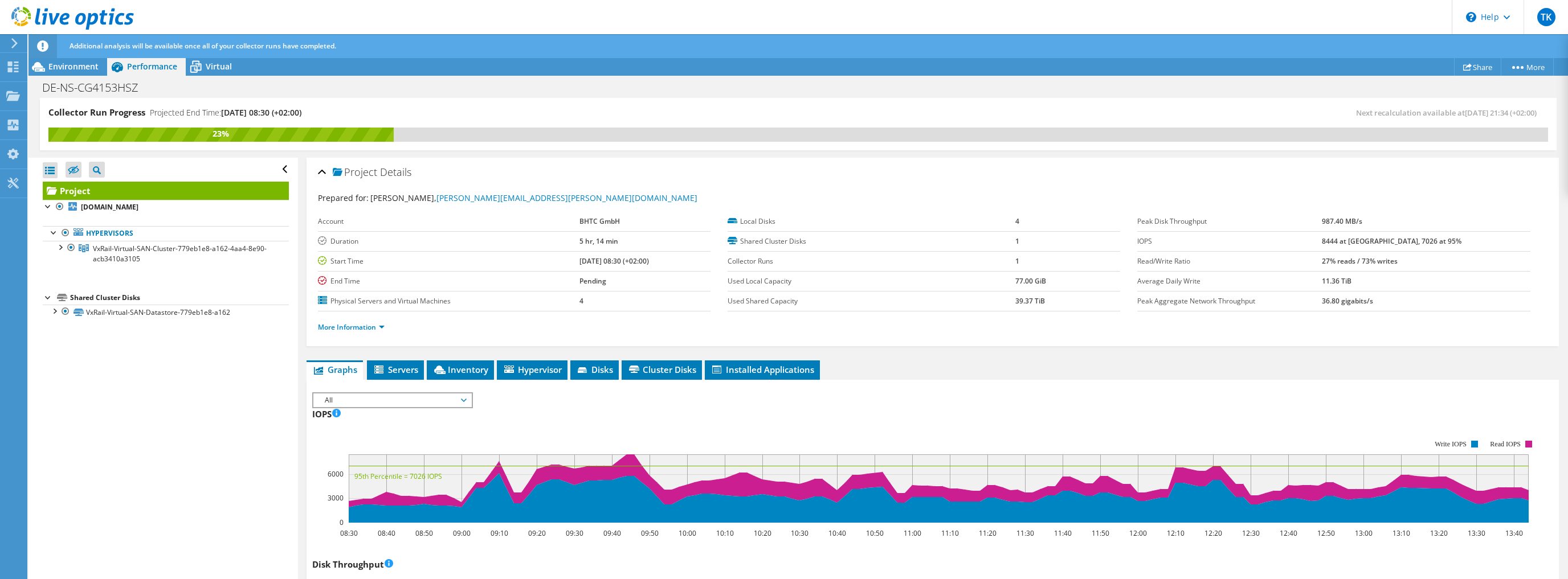
drag, startPoint x: 1037, startPoint y: 489, endPoint x: 932, endPoint y: 300, distance: 216.2
drag, startPoint x: 1372, startPoint y: 378, endPoint x: 1344, endPoint y: 380, distance: 28.1
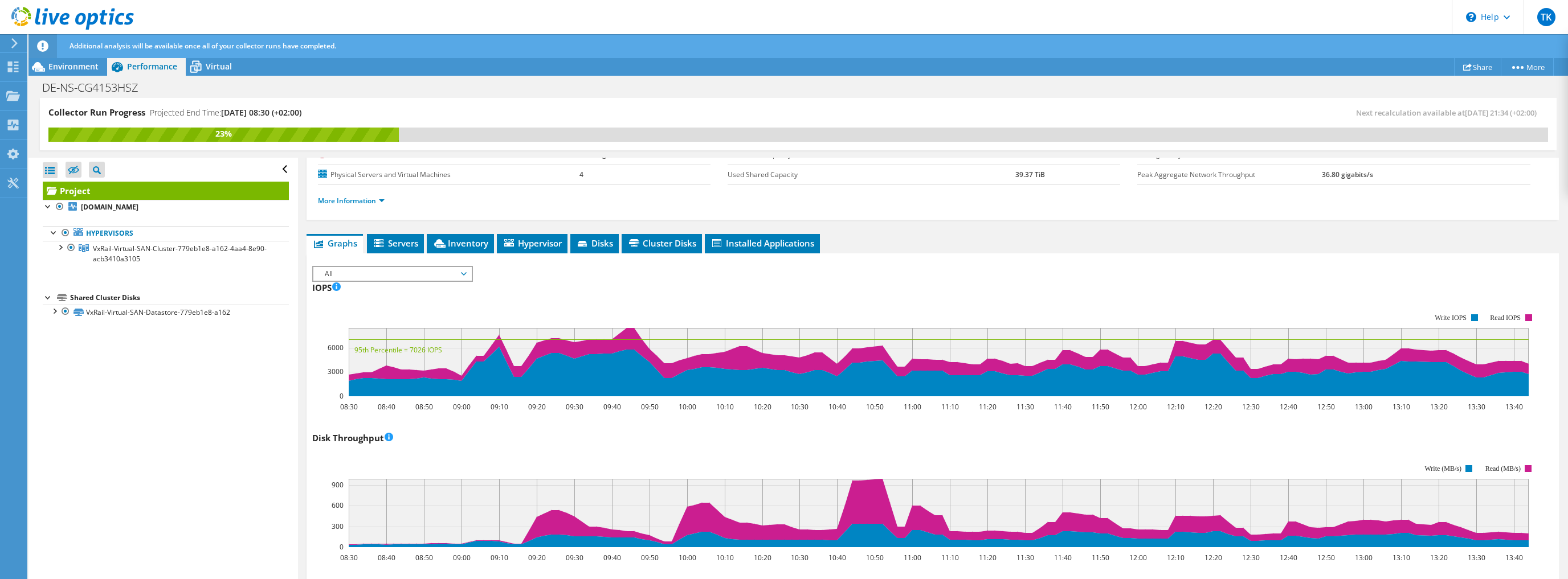
scroll to position [137, 0]
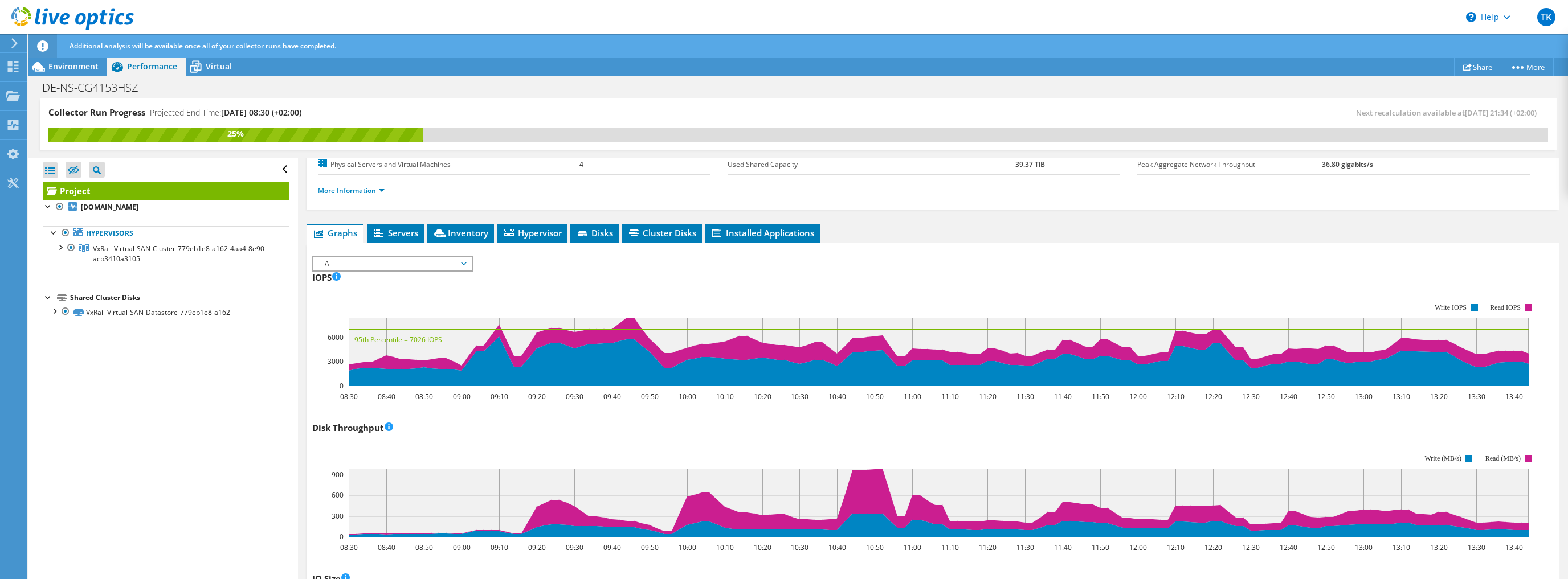
drag, startPoint x: 737, startPoint y: 287, endPoint x: 731, endPoint y: 293, distance: 8.5
click at [732, 293] on rect at bounding box center [925, 344] width 1225 height 114
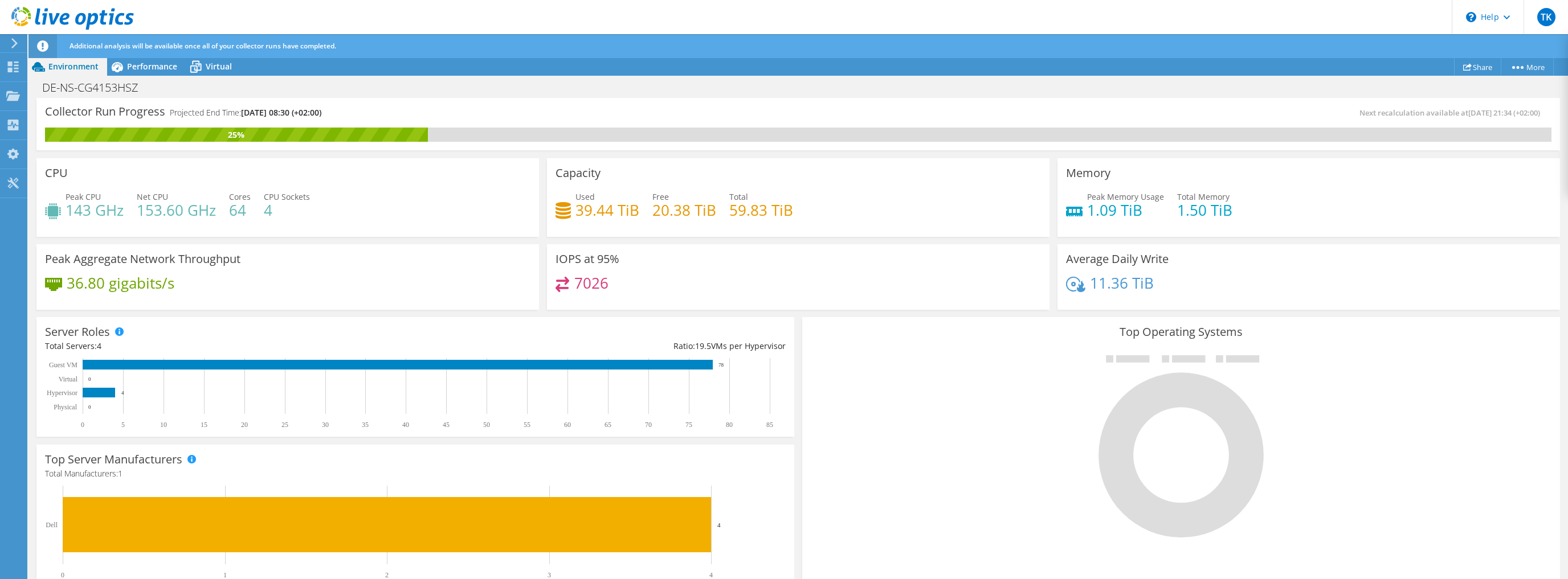
click at [879, 289] on div "7026" at bounding box center [798, 289] width 485 height 25
drag, startPoint x: 70, startPoint y: 282, endPoint x: 182, endPoint y: 280, distance: 112.0
click at [182, 280] on div "36.80 gigabits/s" at bounding box center [287, 288] width 485 height 24
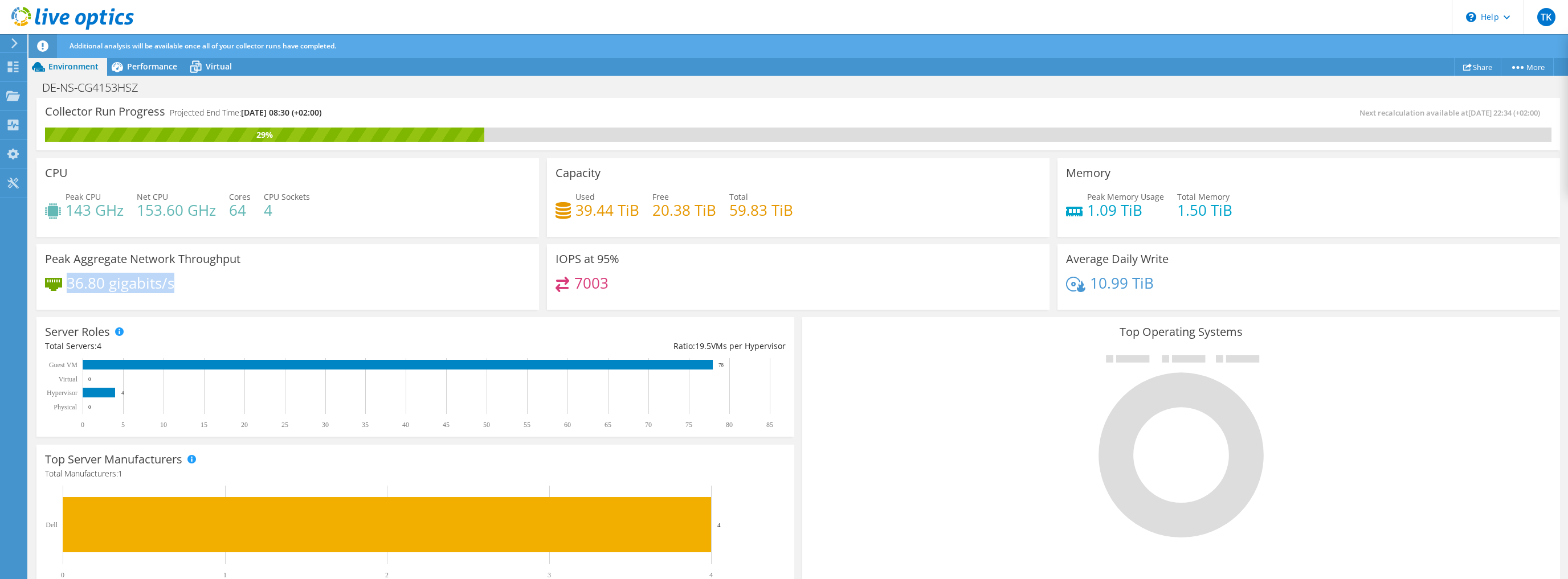
drag, startPoint x: 68, startPoint y: 282, endPoint x: 182, endPoint y: 285, distance: 114.0
click at [181, 285] on div "36.80 gigabits/s" at bounding box center [287, 288] width 485 height 24
click at [185, 285] on div "36.80 gigabits/s" at bounding box center [287, 288] width 485 height 24
click at [728, 273] on div "IOPS at 95% 7003" at bounding box center [798, 277] width 503 height 66
click at [149, 70] on span "Performance" at bounding box center [152, 66] width 50 height 11
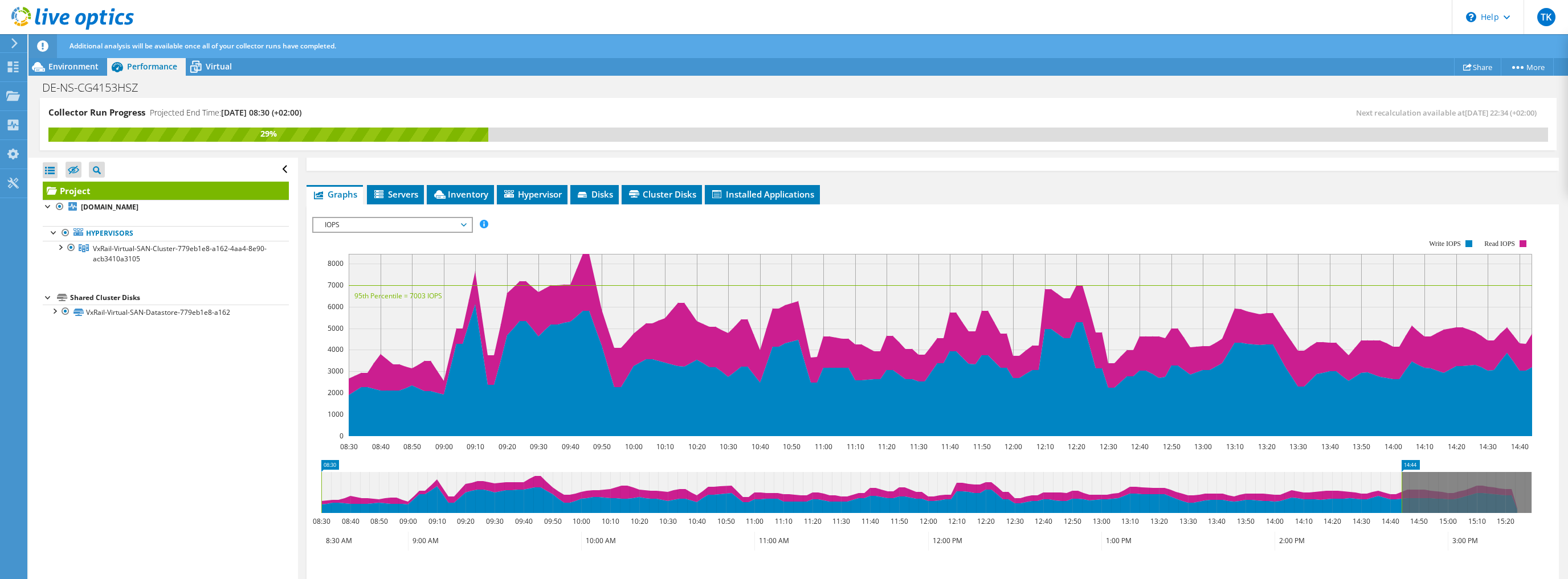
scroll to position [182, 0]
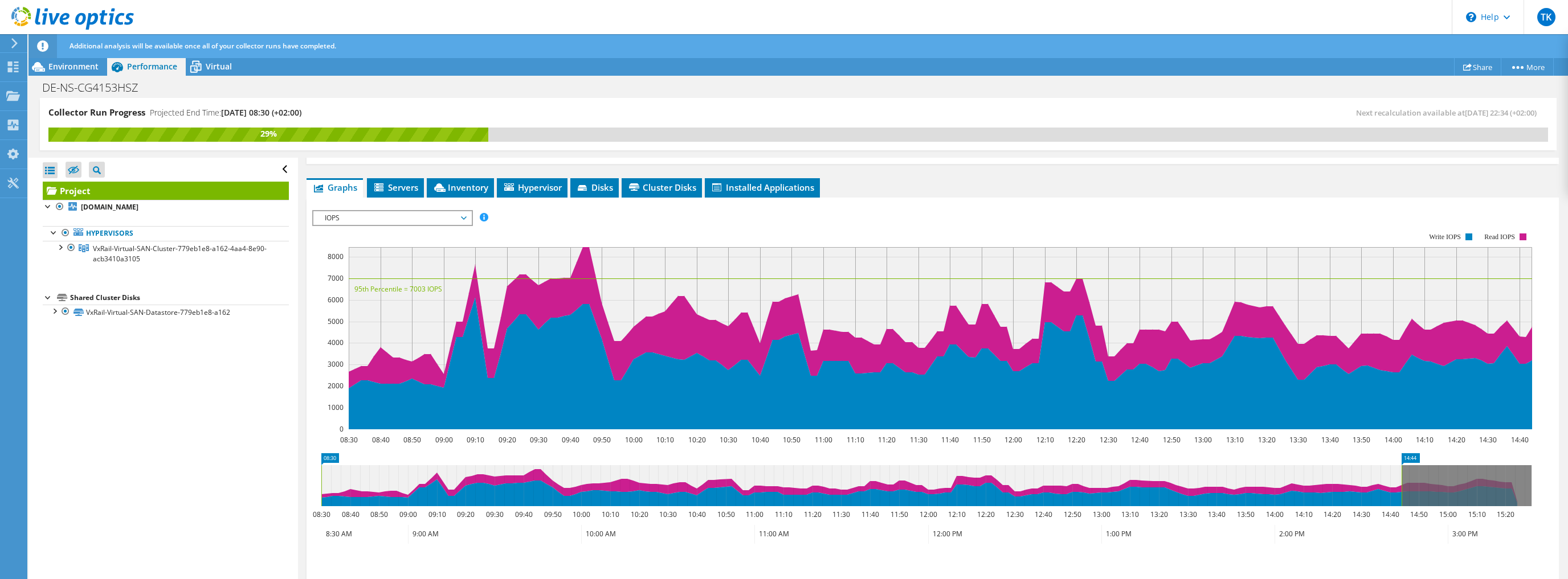
click at [385, 212] on span "IOPS" at bounding box center [392, 218] width 147 height 14
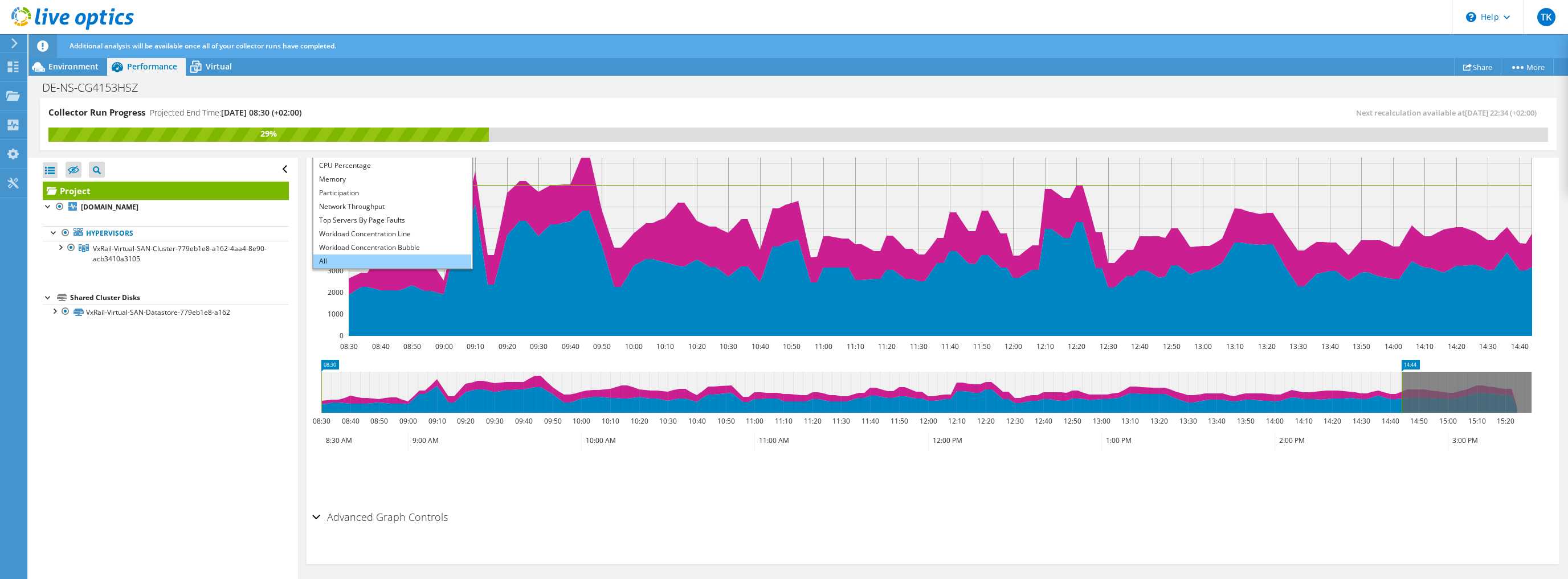
scroll to position [277, 0]
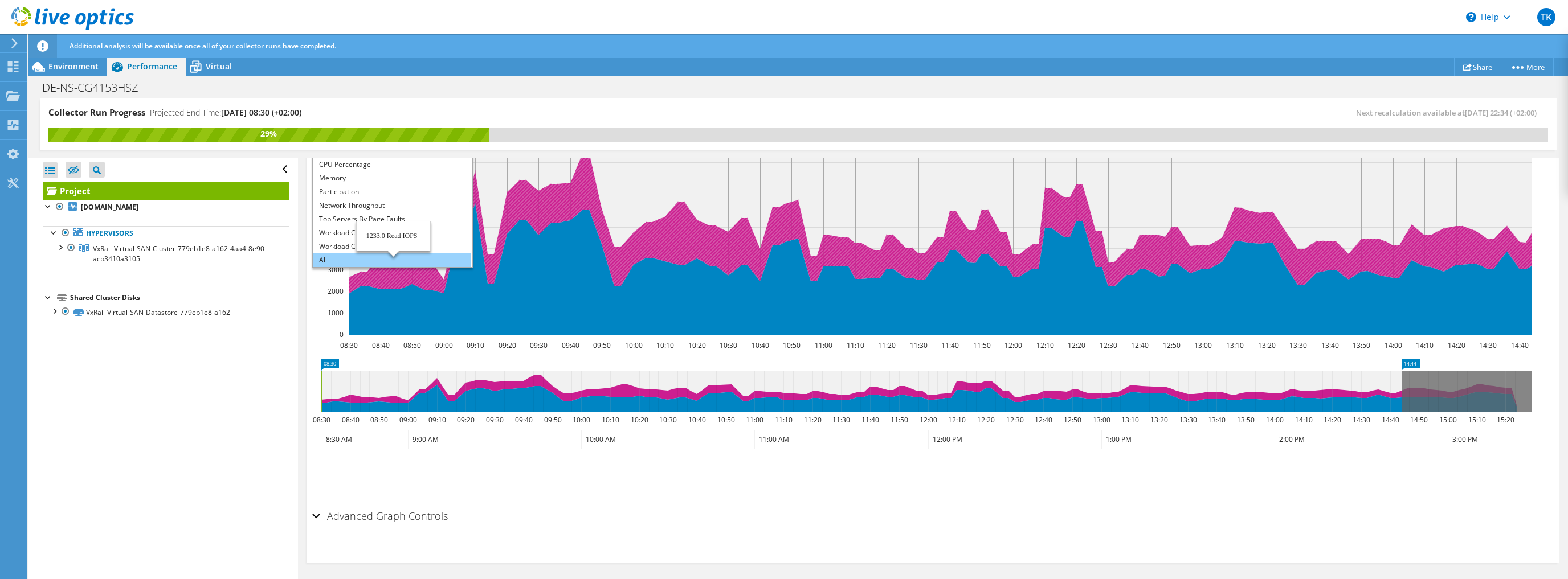
click at [337, 255] on li "All" at bounding box center [392, 260] width 158 height 14
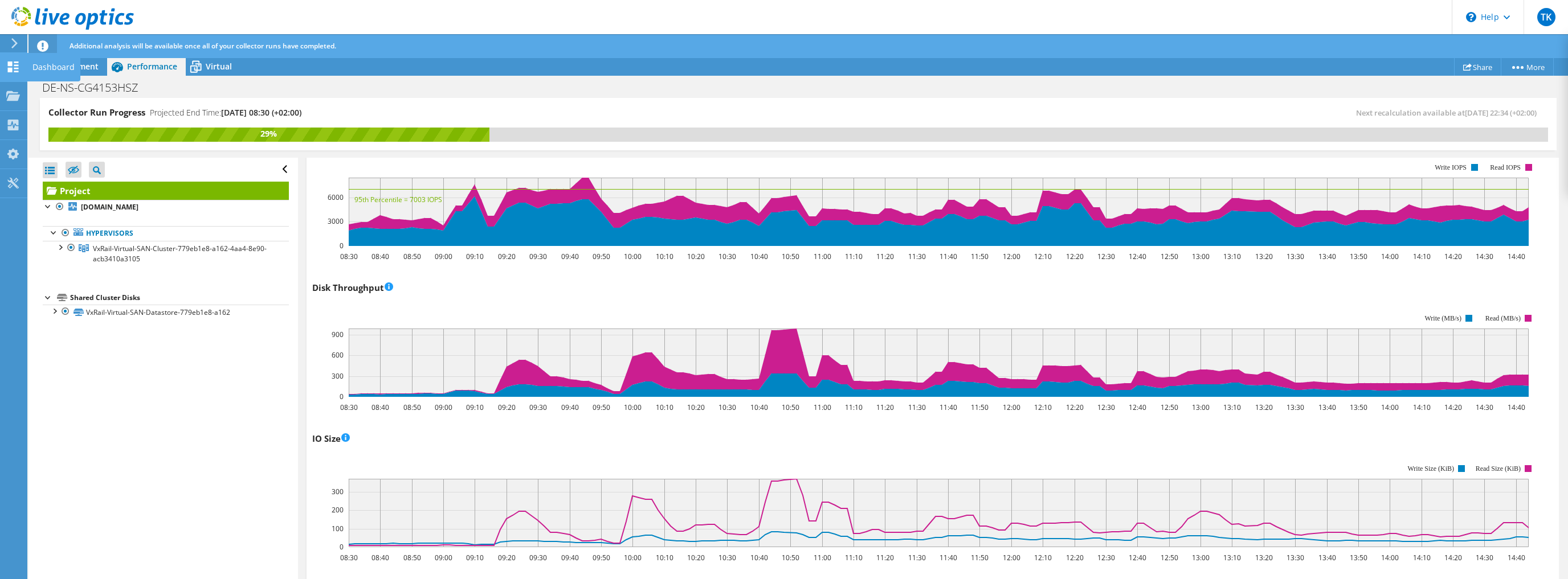
click at [18, 72] on div at bounding box center [13, 69] width 14 height 12
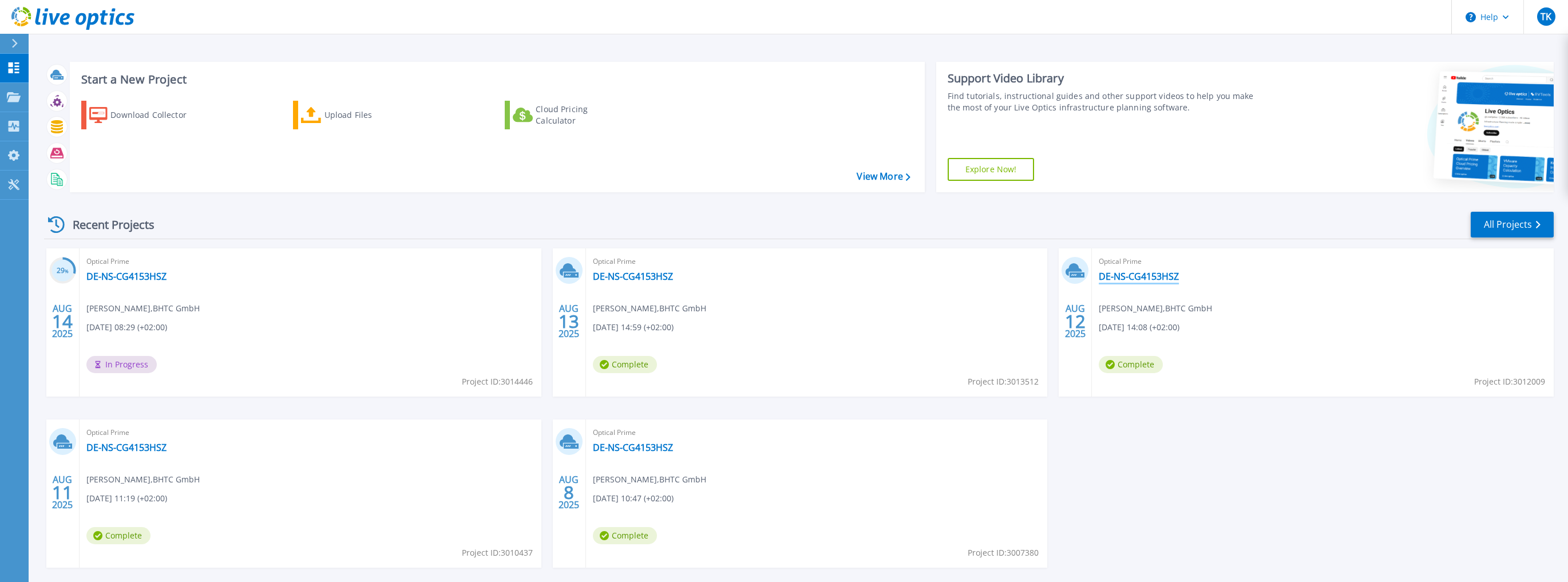
click at [1133, 277] on link "DE-NS-CG4153HSZ" at bounding box center [1138, 276] width 80 height 11
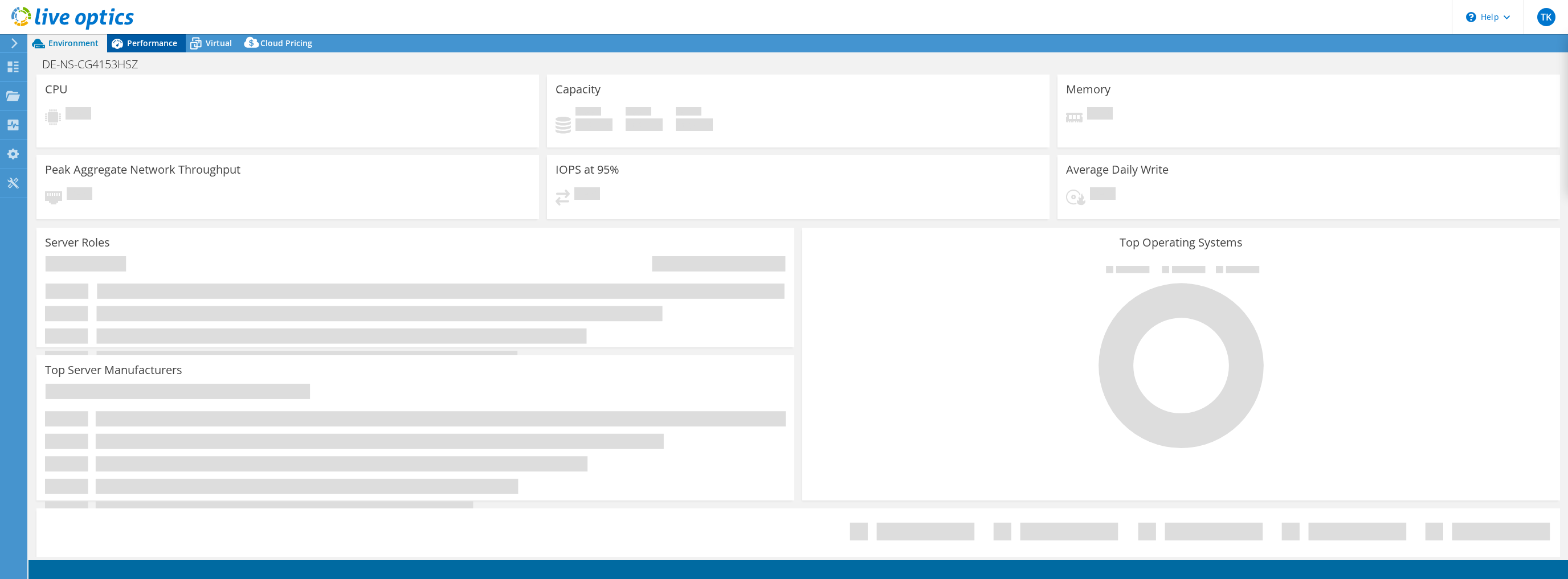
click at [138, 41] on span "Performance" at bounding box center [152, 43] width 50 height 11
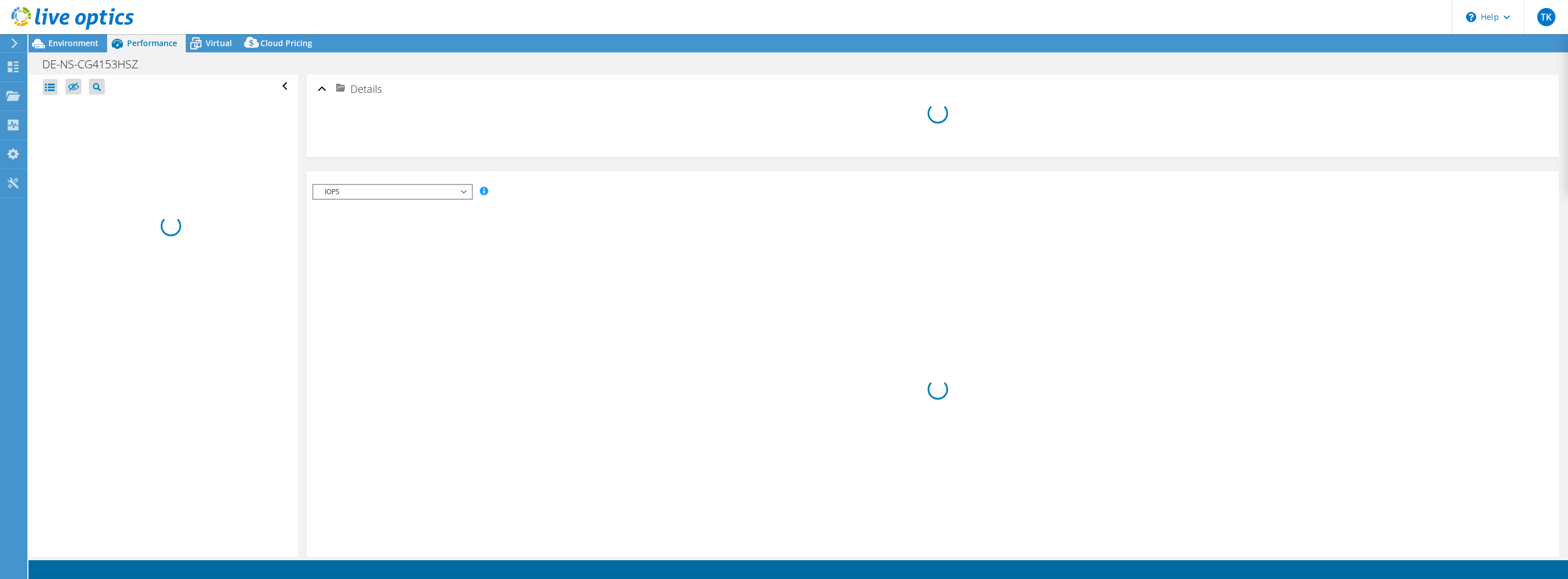
select select "EUFrankfurt"
select select "EUR"
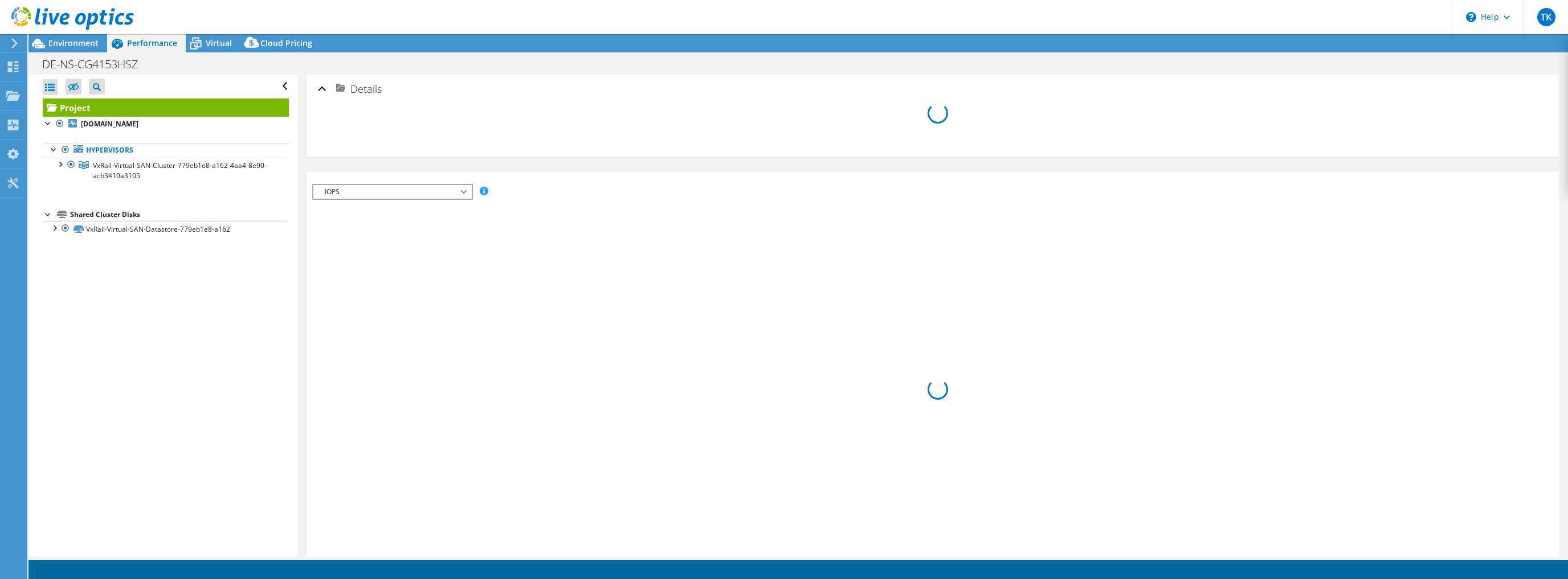
click at [405, 192] on div "IOPS Disk Throughput IO Size Latency Queue Depth CPU Percentage Memory Page Fau…" at bounding box center [933, 433] width 1241 height 524
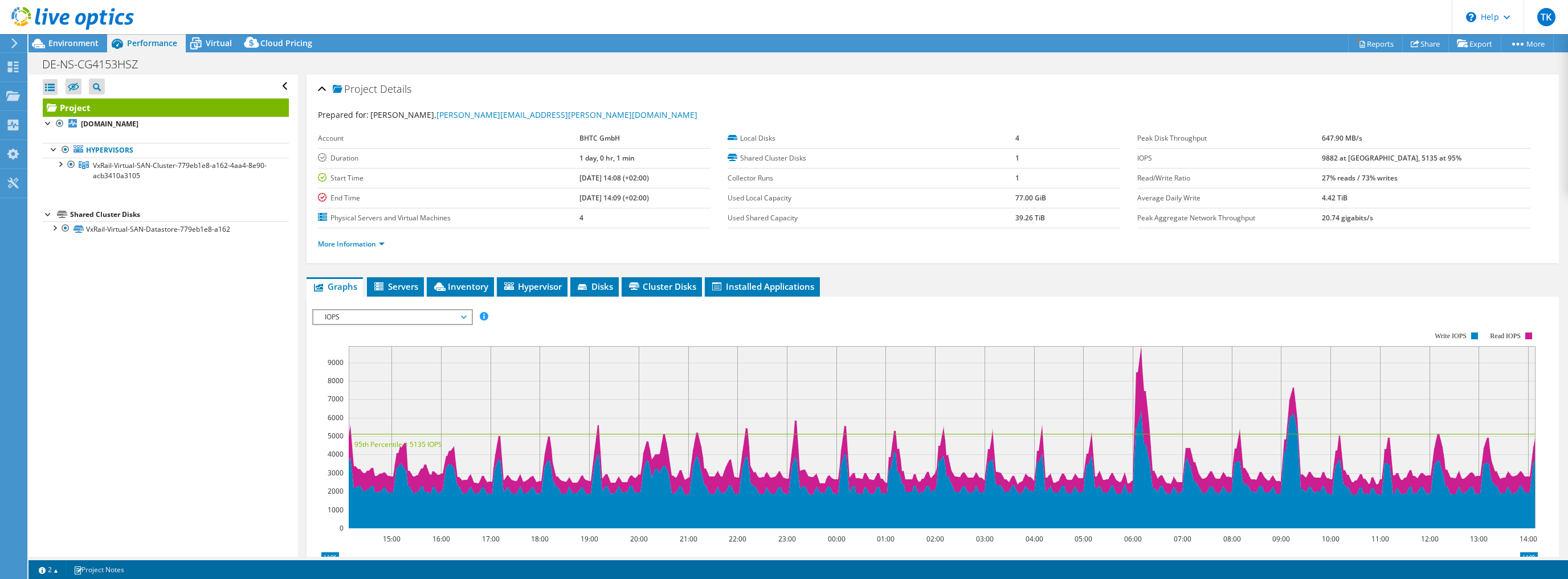
click at [441, 315] on span "IOPS" at bounding box center [392, 317] width 147 height 14
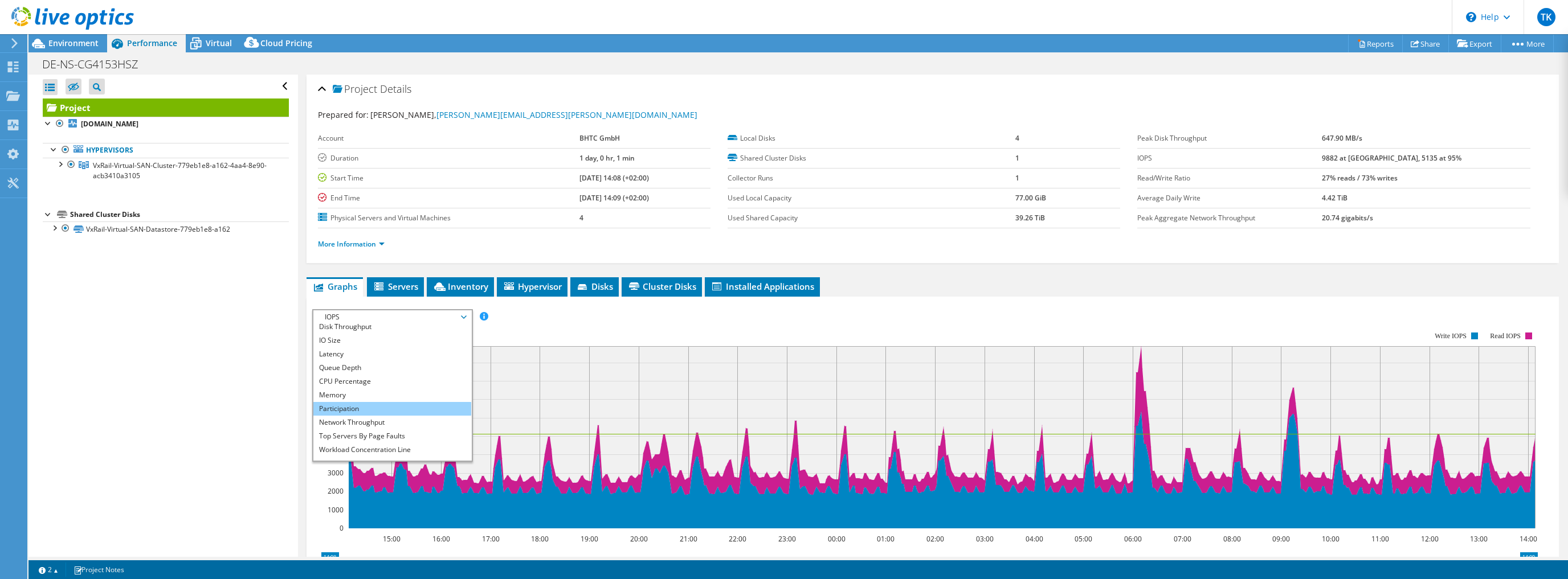
scroll to position [41, 0]
click at [340, 443] on li "Workload Concentration Bubble" at bounding box center [392, 440] width 158 height 14
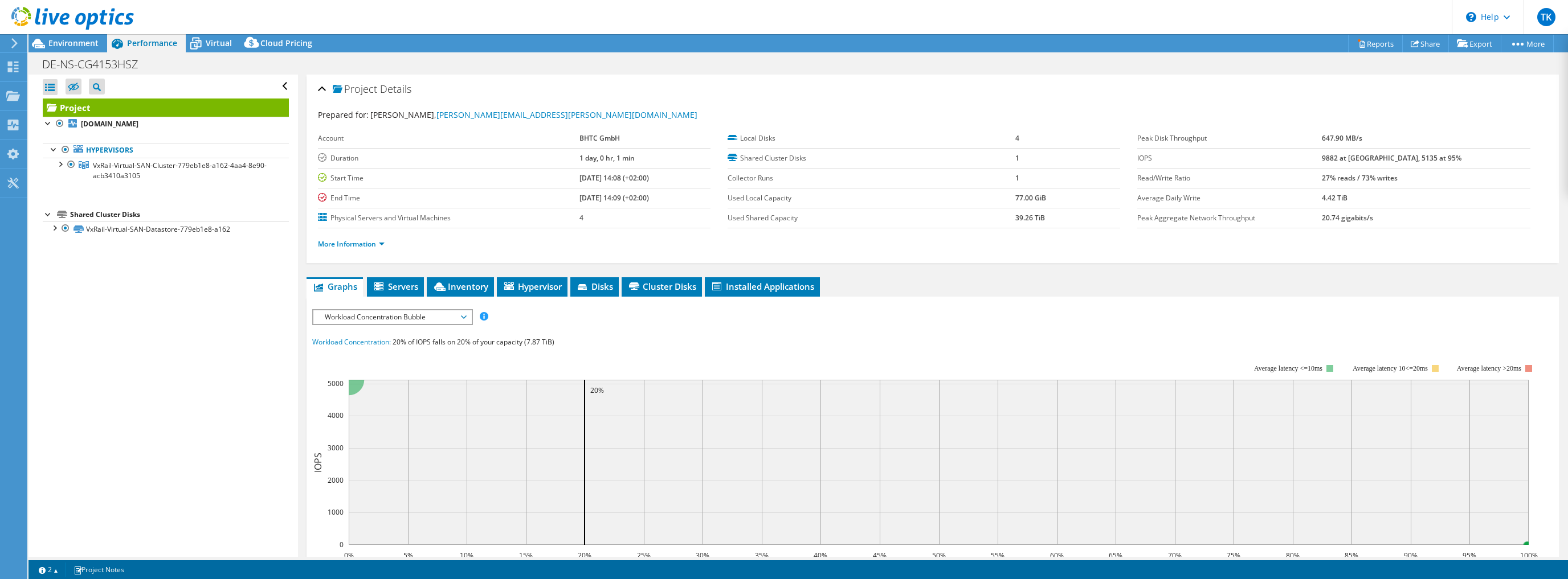
click at [371, 316] on span "Workload Concentration Bubble" at bounding box center [392, 317] width 147 height 14
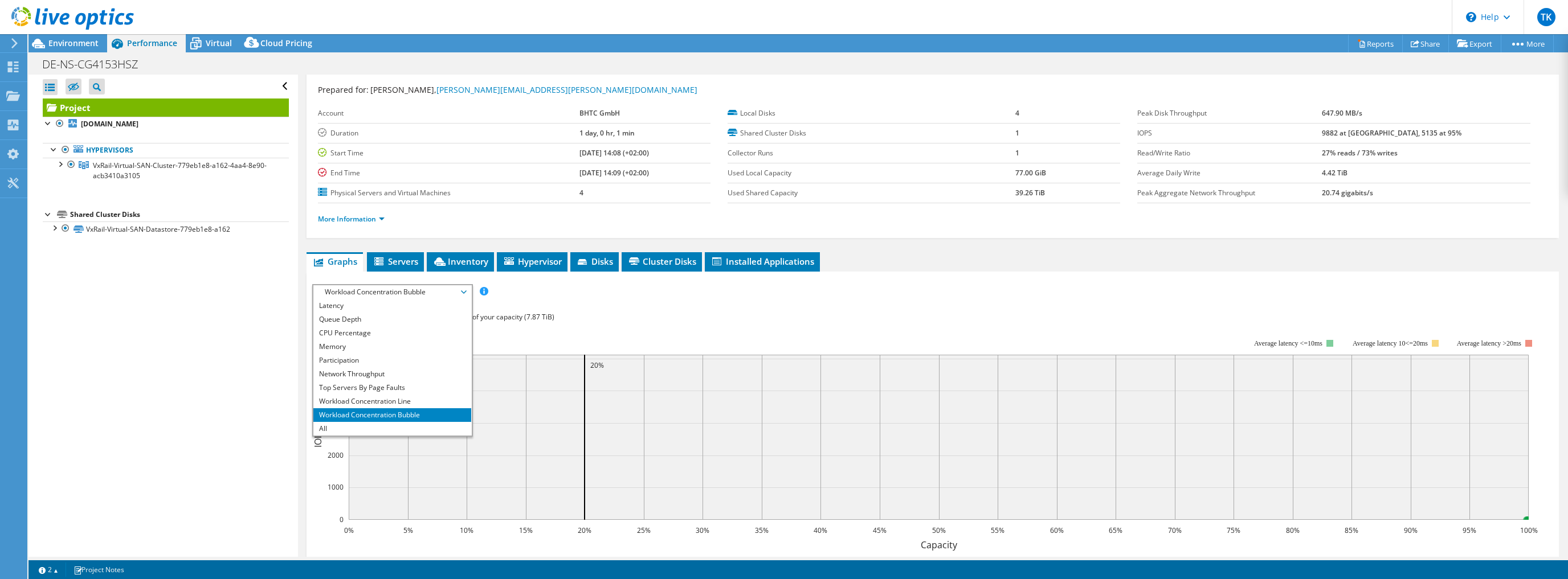
scroll to position [91, 0]
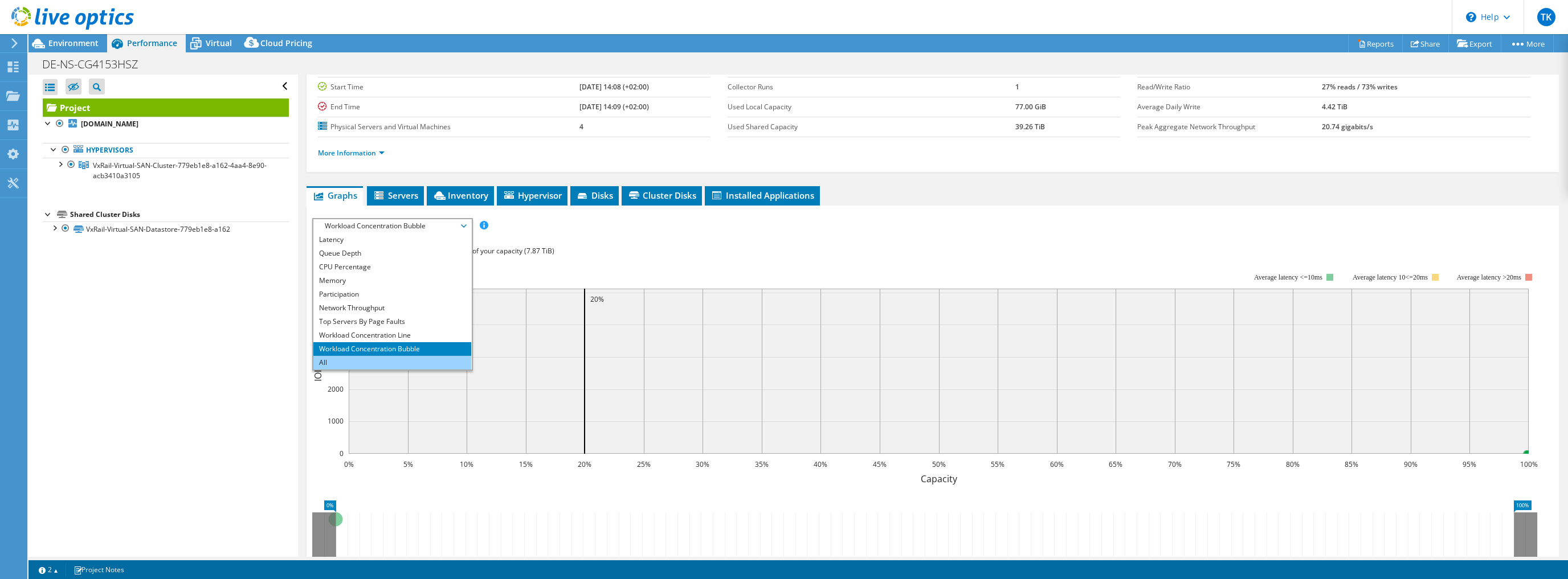
click at [330, 361] on li "All" at bounding box center [392, 363] width 158 height 14
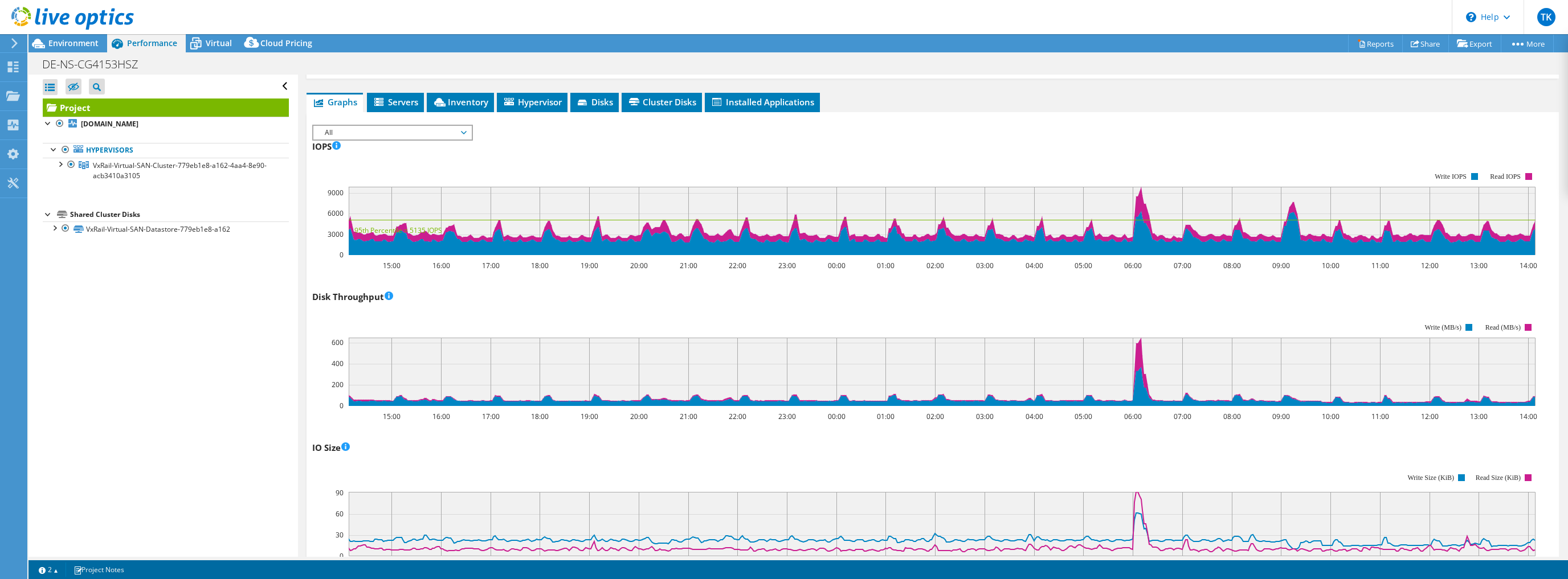
scroll to position [228, 0]
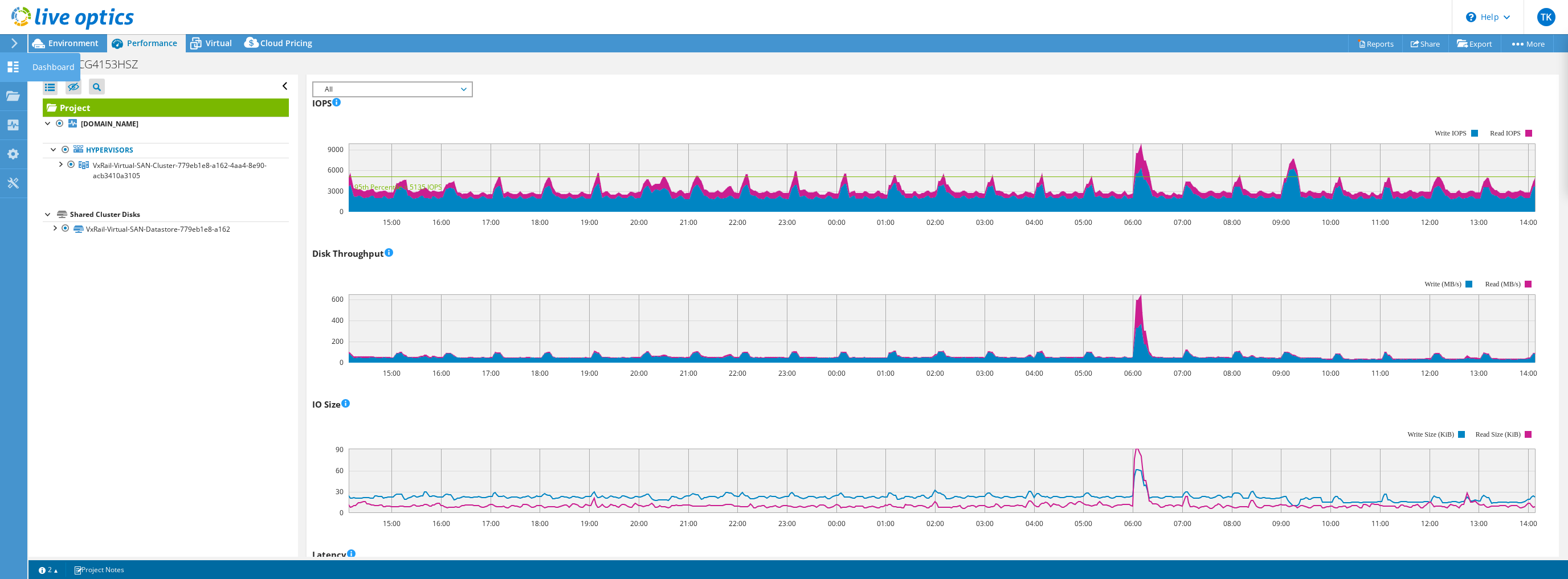
click at [14, 62] on icon at bounding box center [13, 67] width 14 height 11
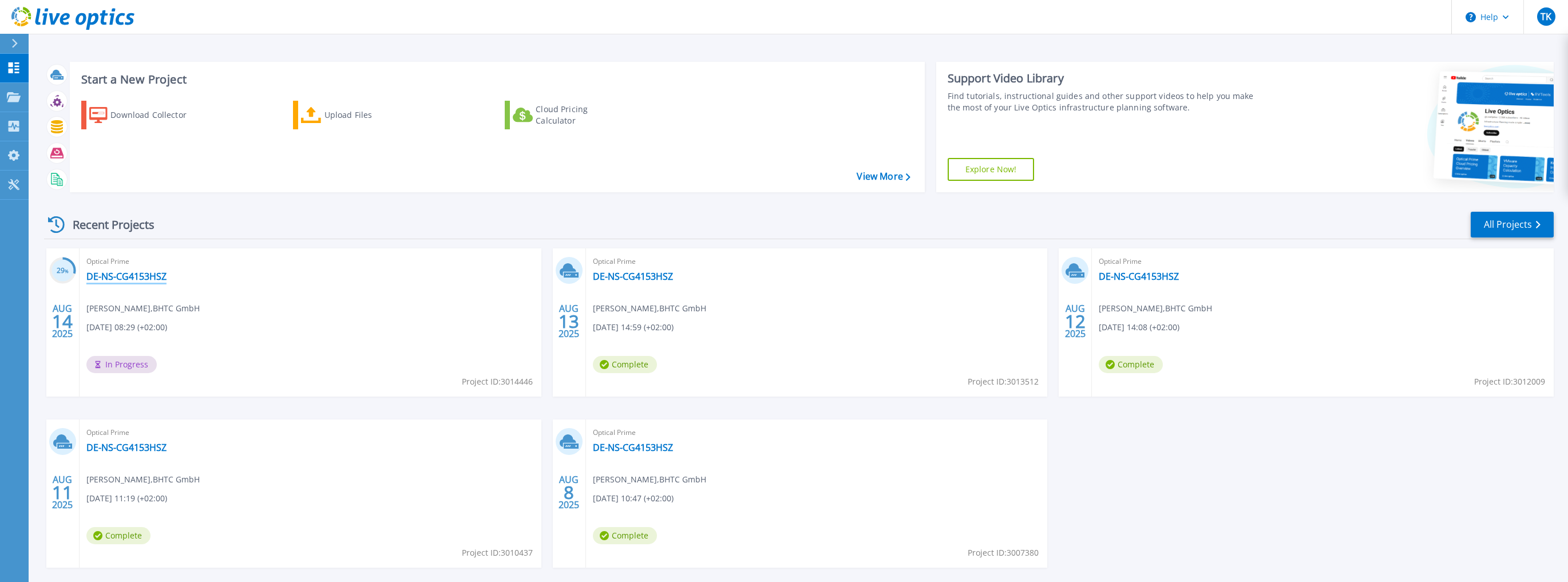
click at [129, 281] on link "DE-NS-CG4153HSZ" at bounding box center [126, 276] width 80 height 11
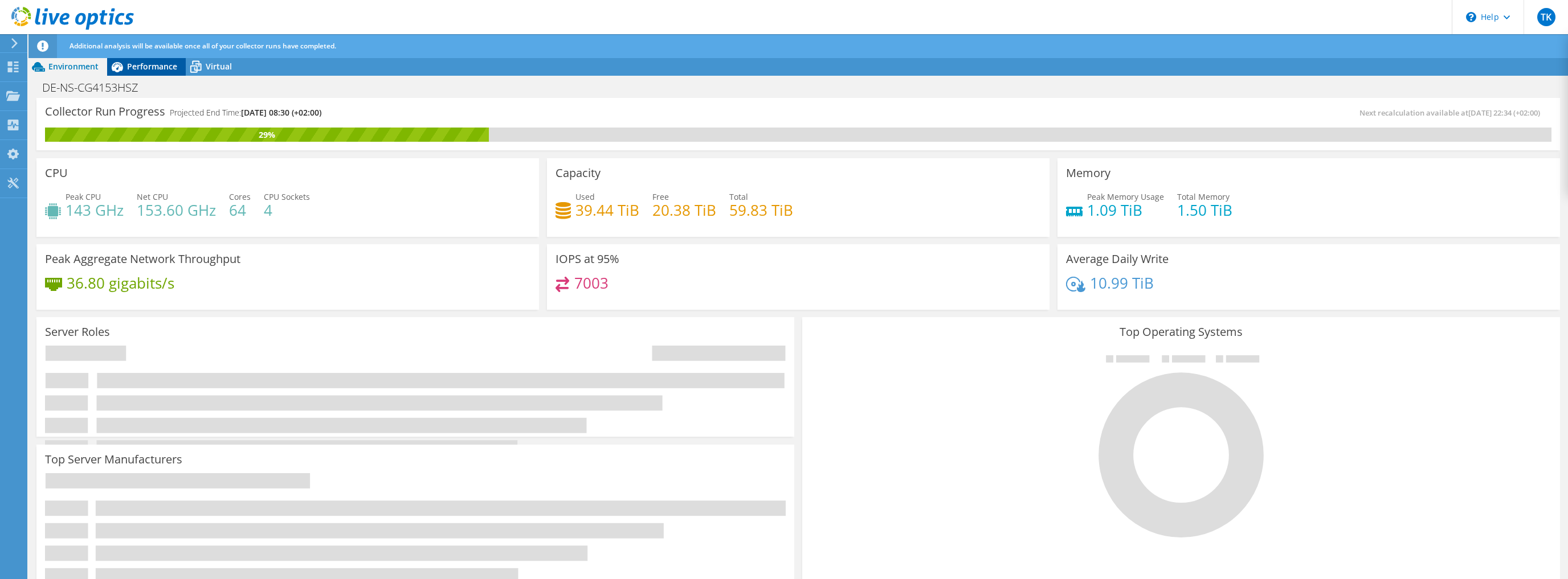
click at [147, 69] on span "Performance" at bounding box center [152, 66] width 50 height 11
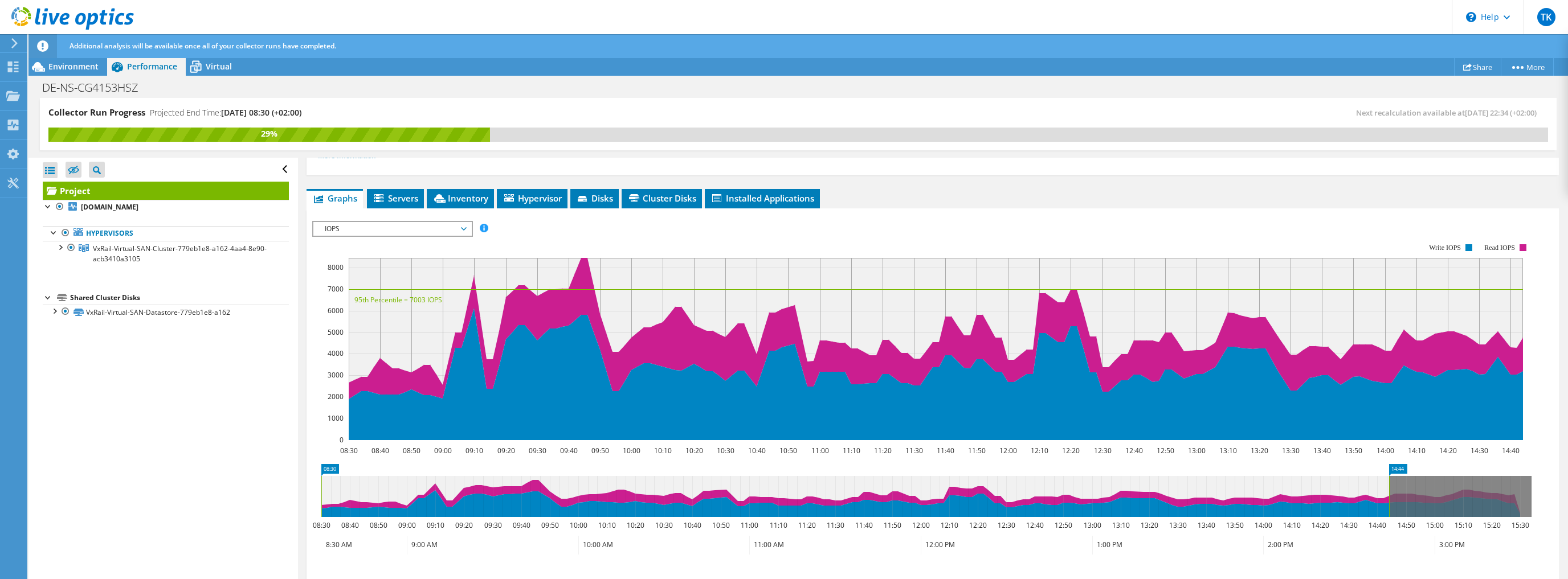
scroll to position [182, 0]
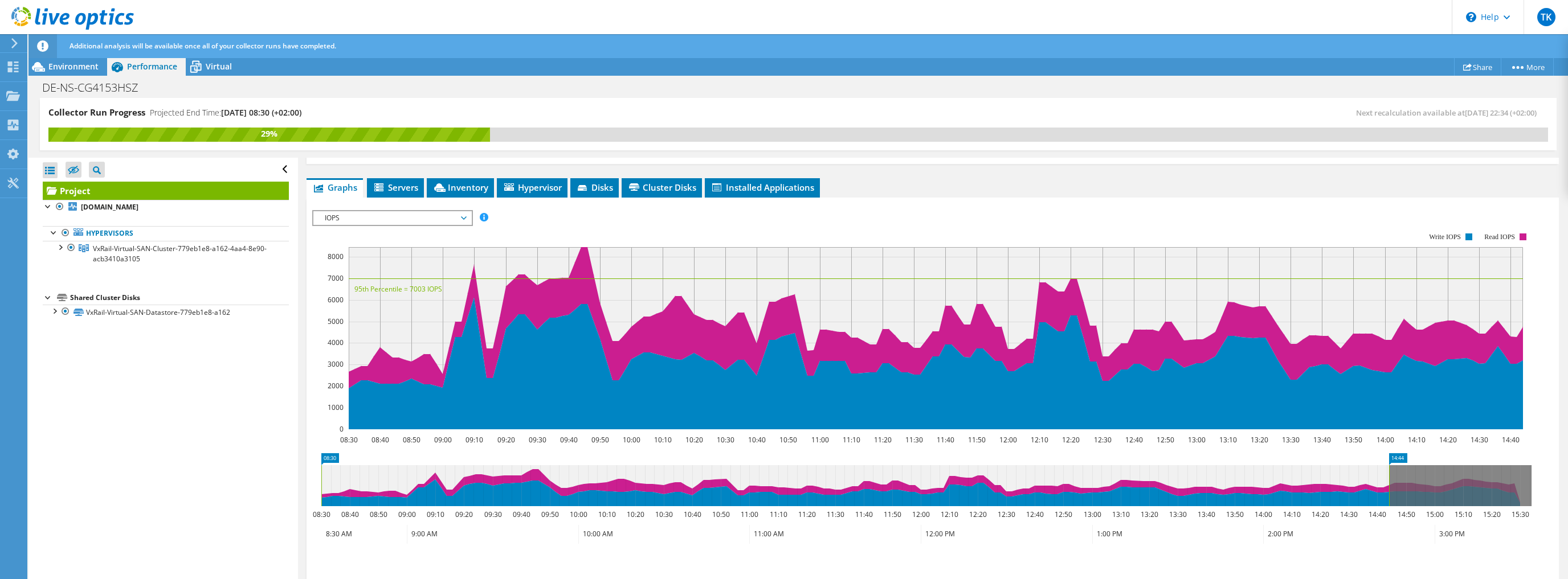
click at [403, 216] on span "IOPS" at bounding box center [392, 218] width 147 height 14
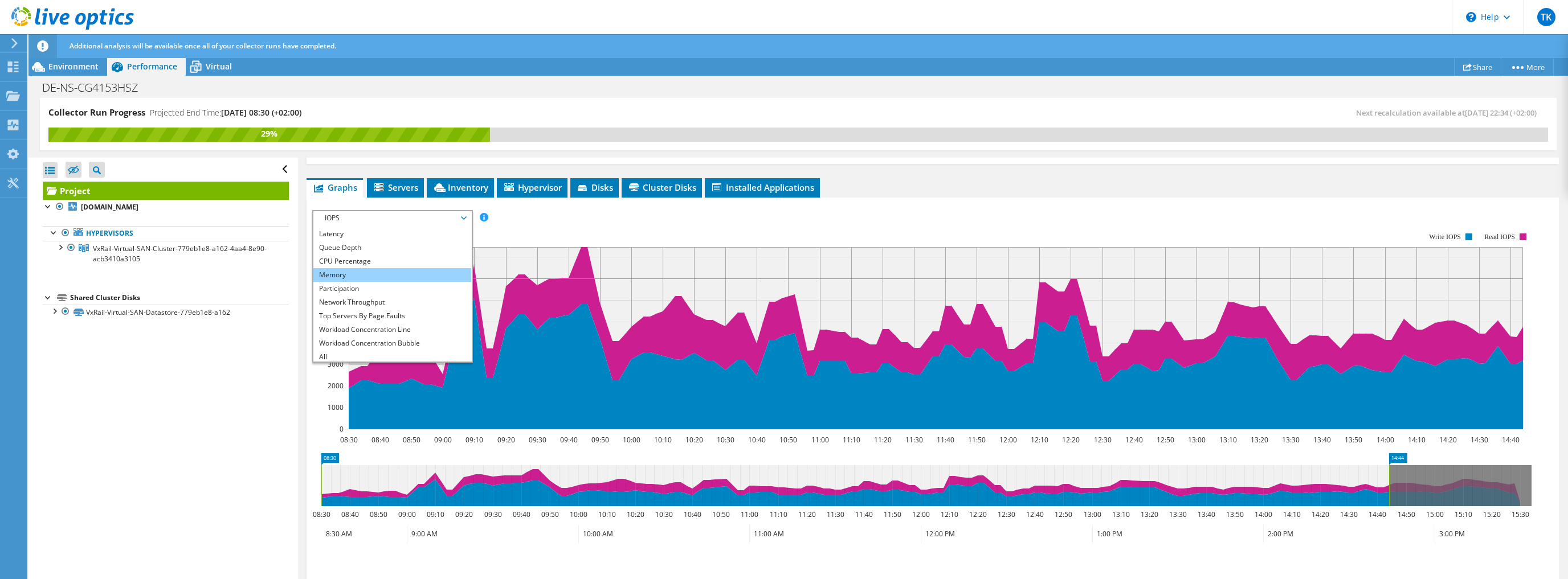
scroll to position [41, 0]
click at [330, 351] on li "All" at bounding box center [392, 355] width 158 height 14
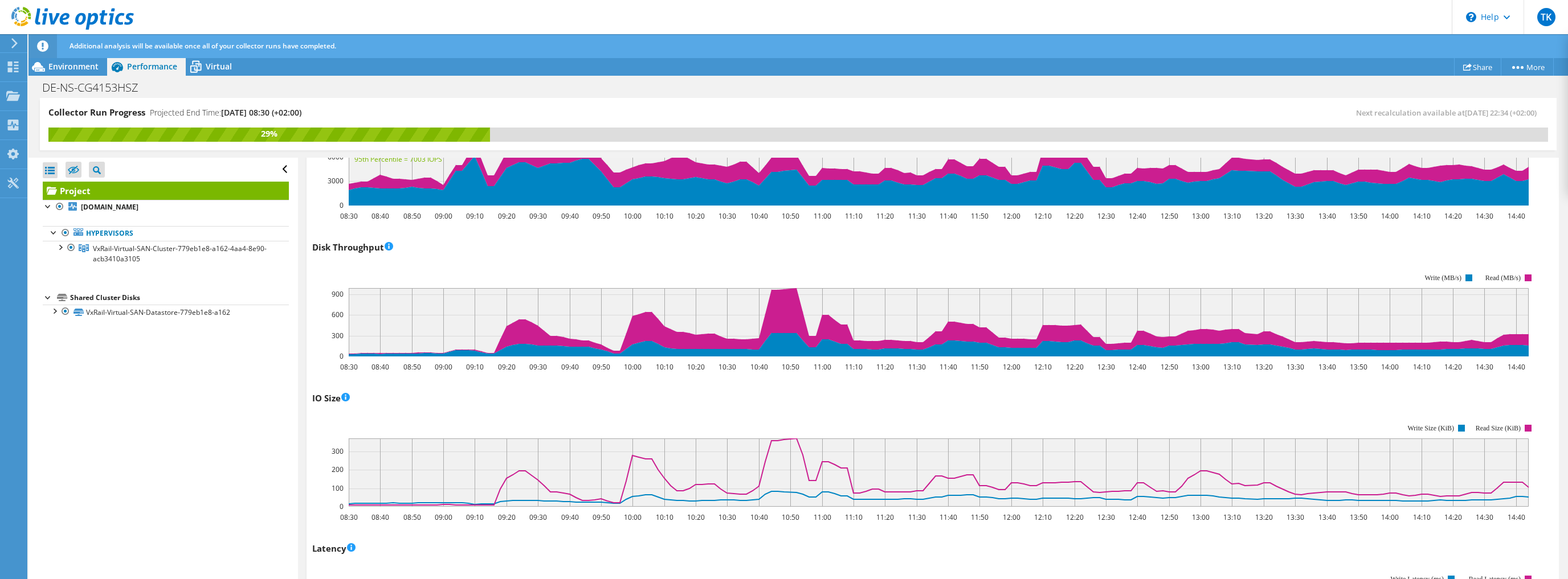
scroll to position [319, 0]
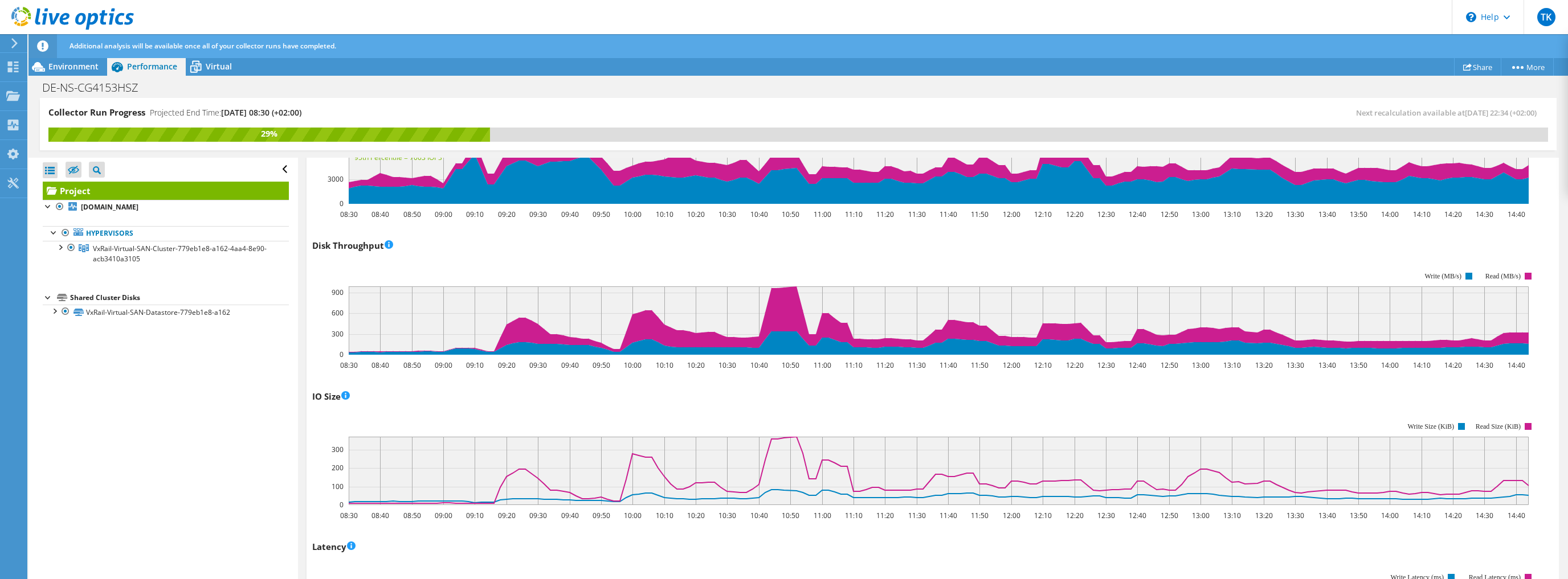
click at [823, 395] on div "IO Size 08:30 08:40 08:50 09:00 09:10 09:20 09:30 09:40 09:50 10:00 10:10 10:20…" at bounding box center [933, 454] width 1241 height 134
click at [1219, 407] on rect at bounding box center [925, 464] width 1225 height 114
click at [451, 409] on rect at bounding box center [925, 464] width 1225 height 114
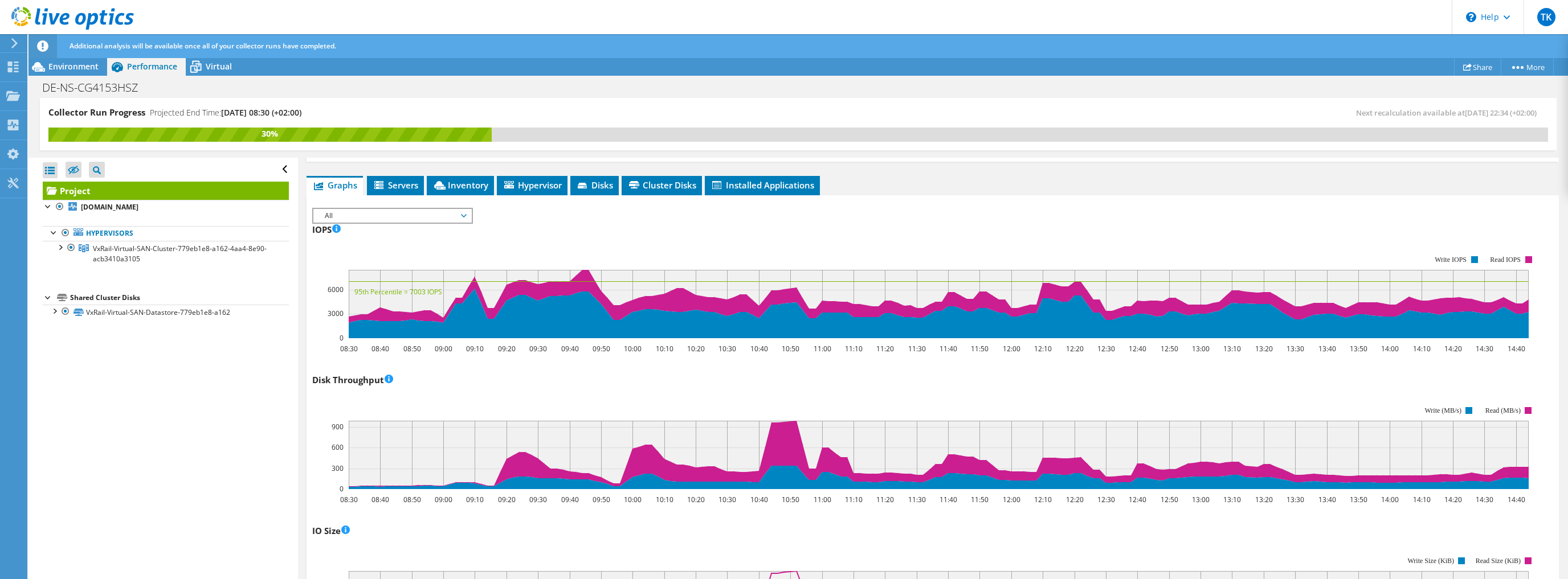
scroll to position [46, 0]
